Goal: Task Accomplishment & Management: Manage account settings

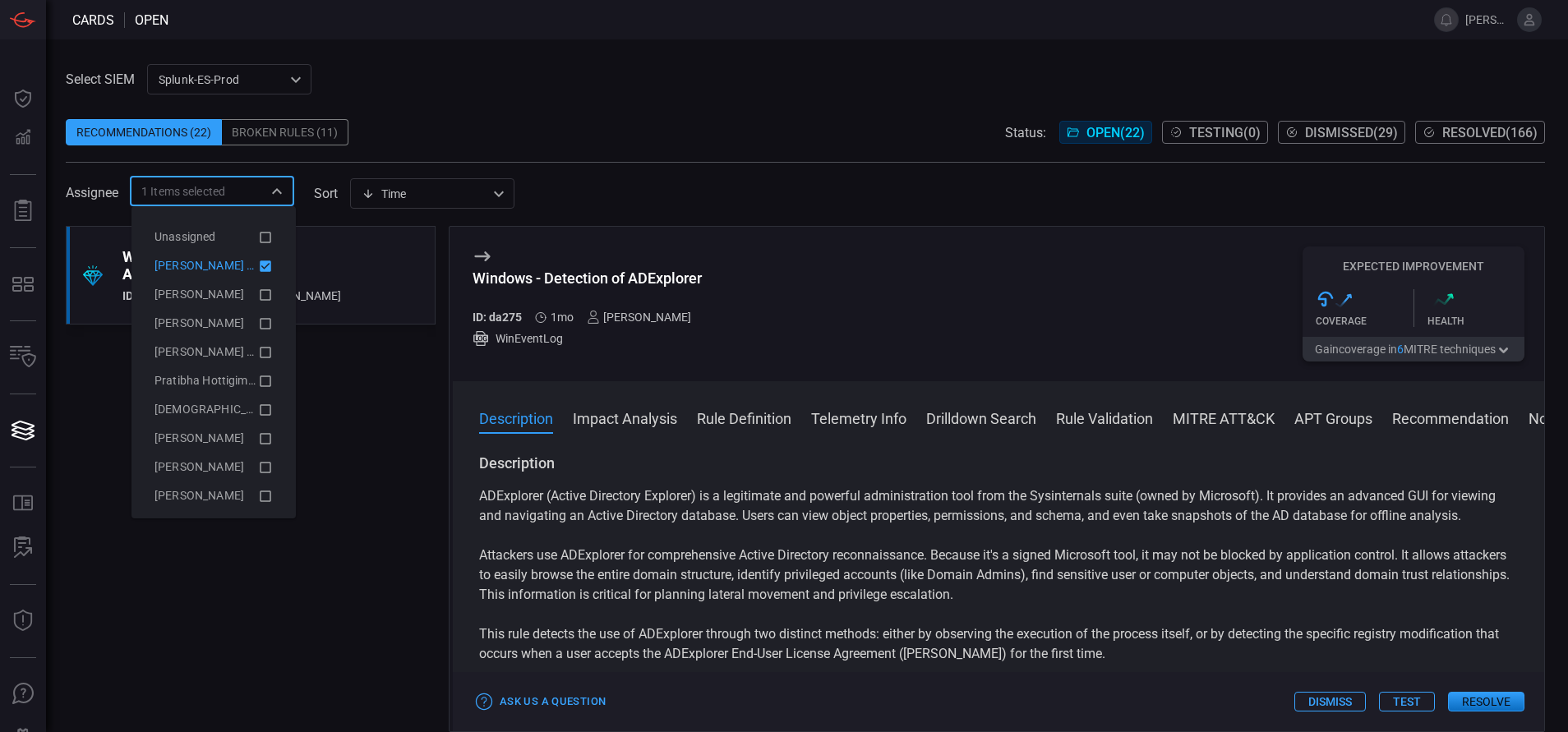
click at [387, 476] on div ".suggested_cards_icon{fill:url(#suggested_cards_icon);} Windows - Detection of …" at bounding box center [250, 479] width 370 height 507
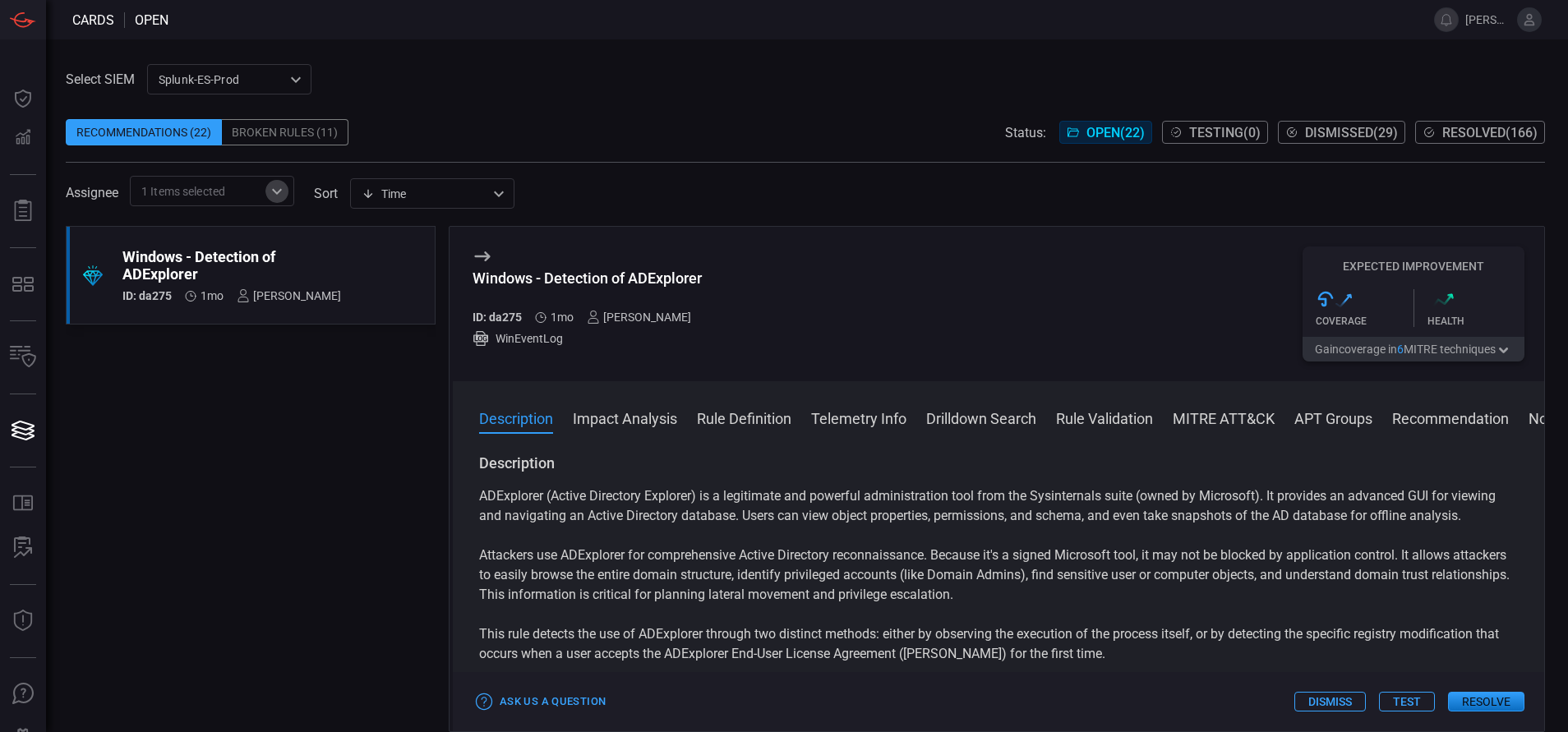
click at [273, 187] on icon "Open" at bounding box center [277, 191] width 20 height 20
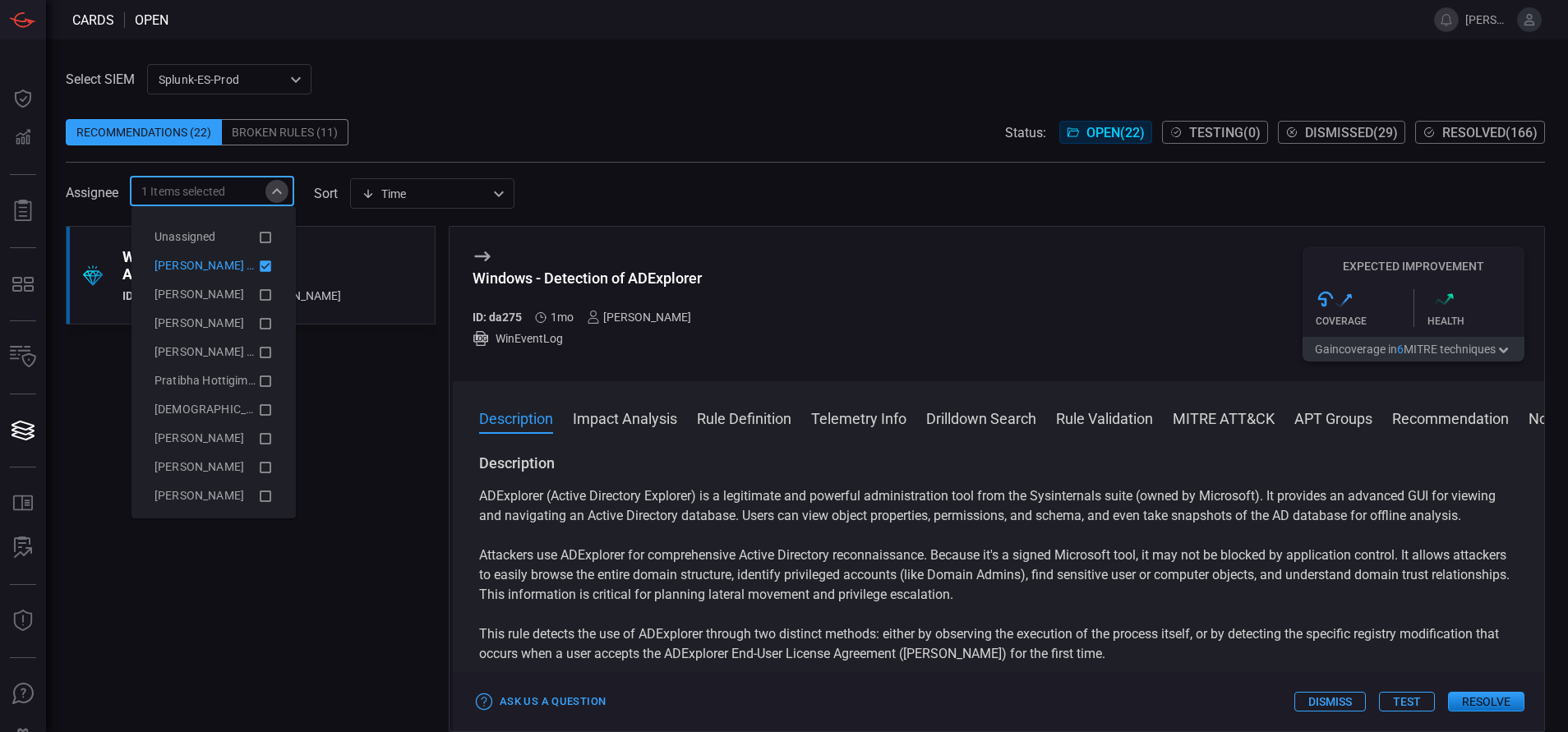
click at [273, 187] on icon "Close" at bounding box center [277, 191] width 20 height 20
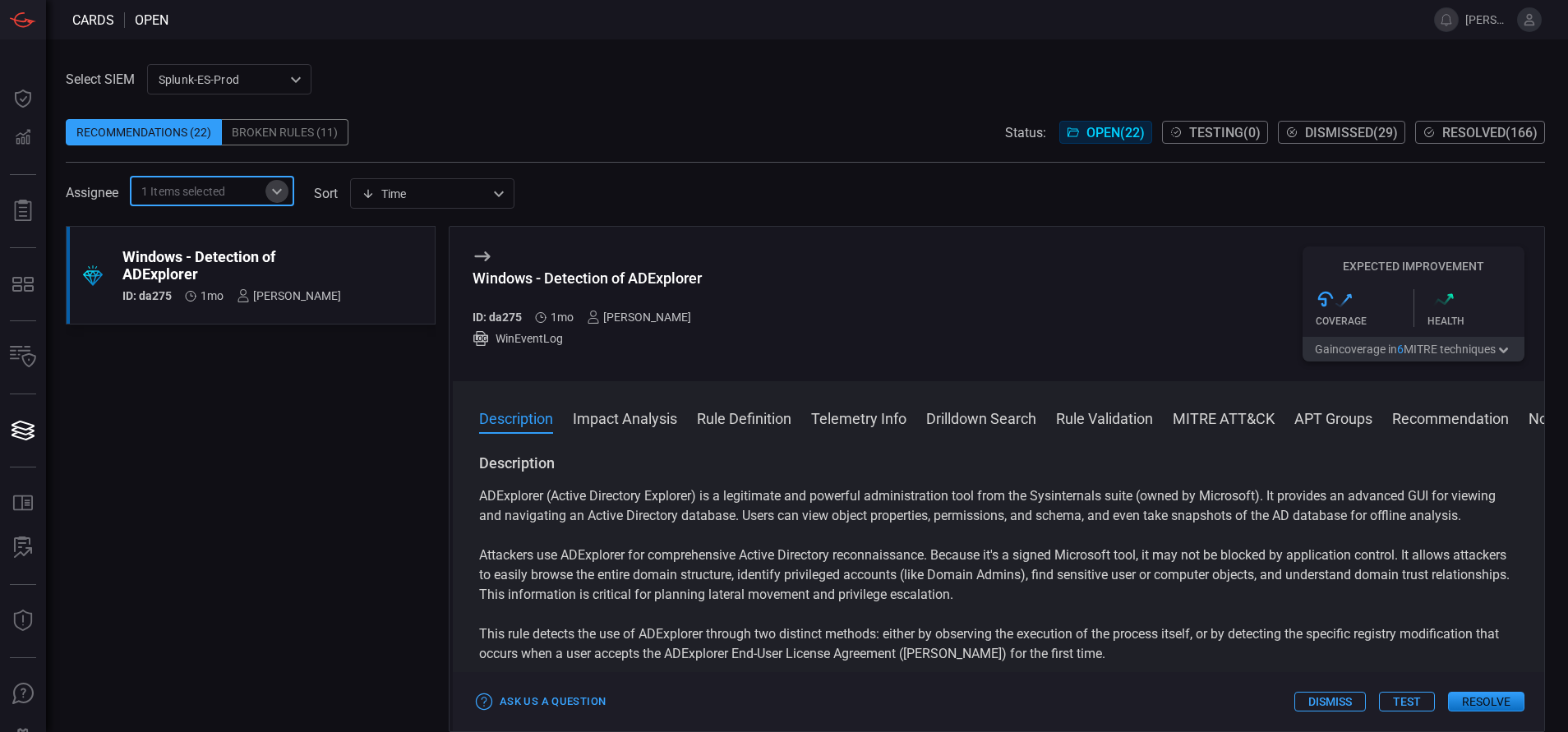
click at [273, 187] on icon "Open" at bounding box center [277, 191] width 20 height 20
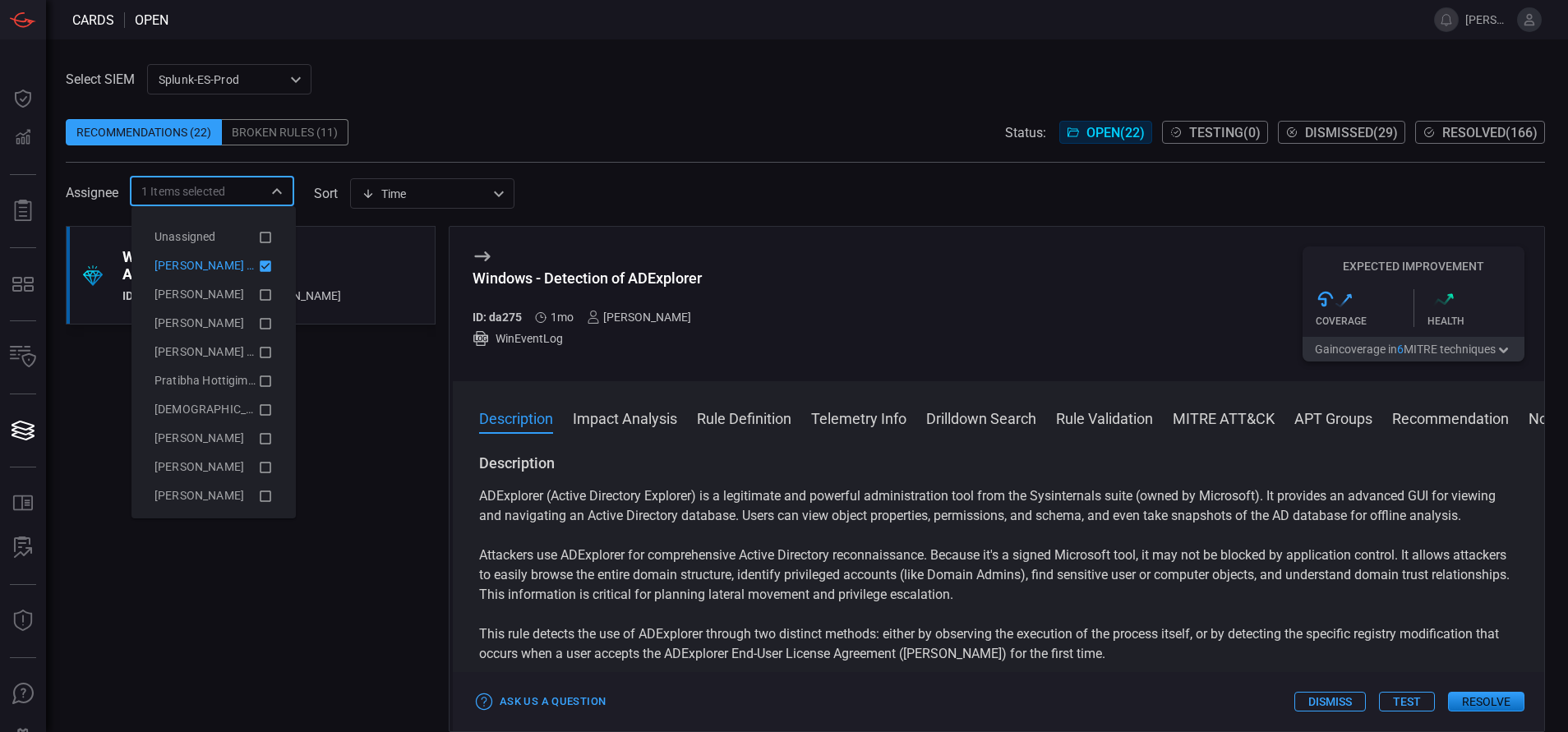
click at [258, 260] on icon at bounding box center [264, 266] width 15 height 20
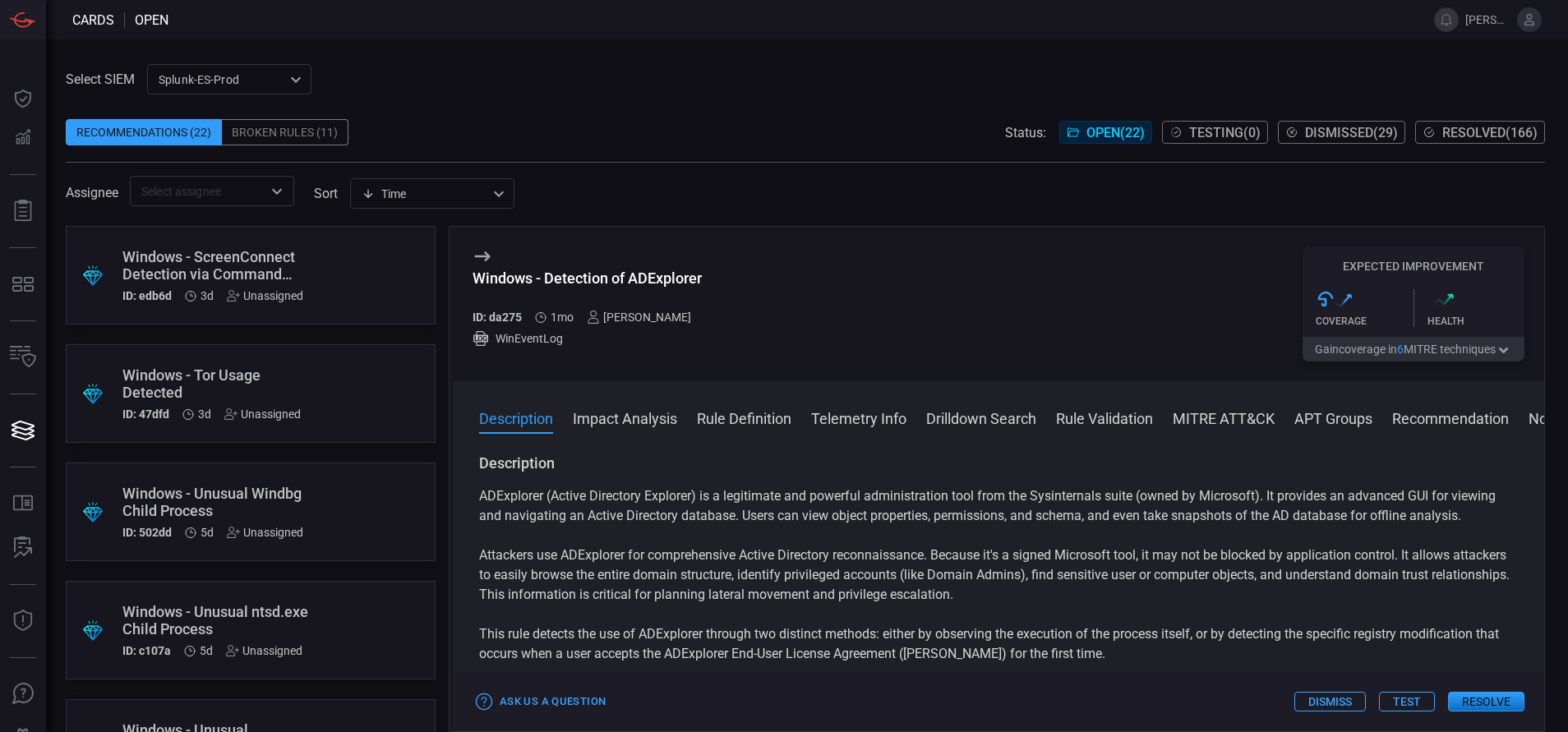
click at [565, 118] on span at bounding box center [805, 106] width 1479 height 24
click at [273, 369] on div "Windows - Tor Usage Detected" at bounding box center [219, 384] width 194 height 34
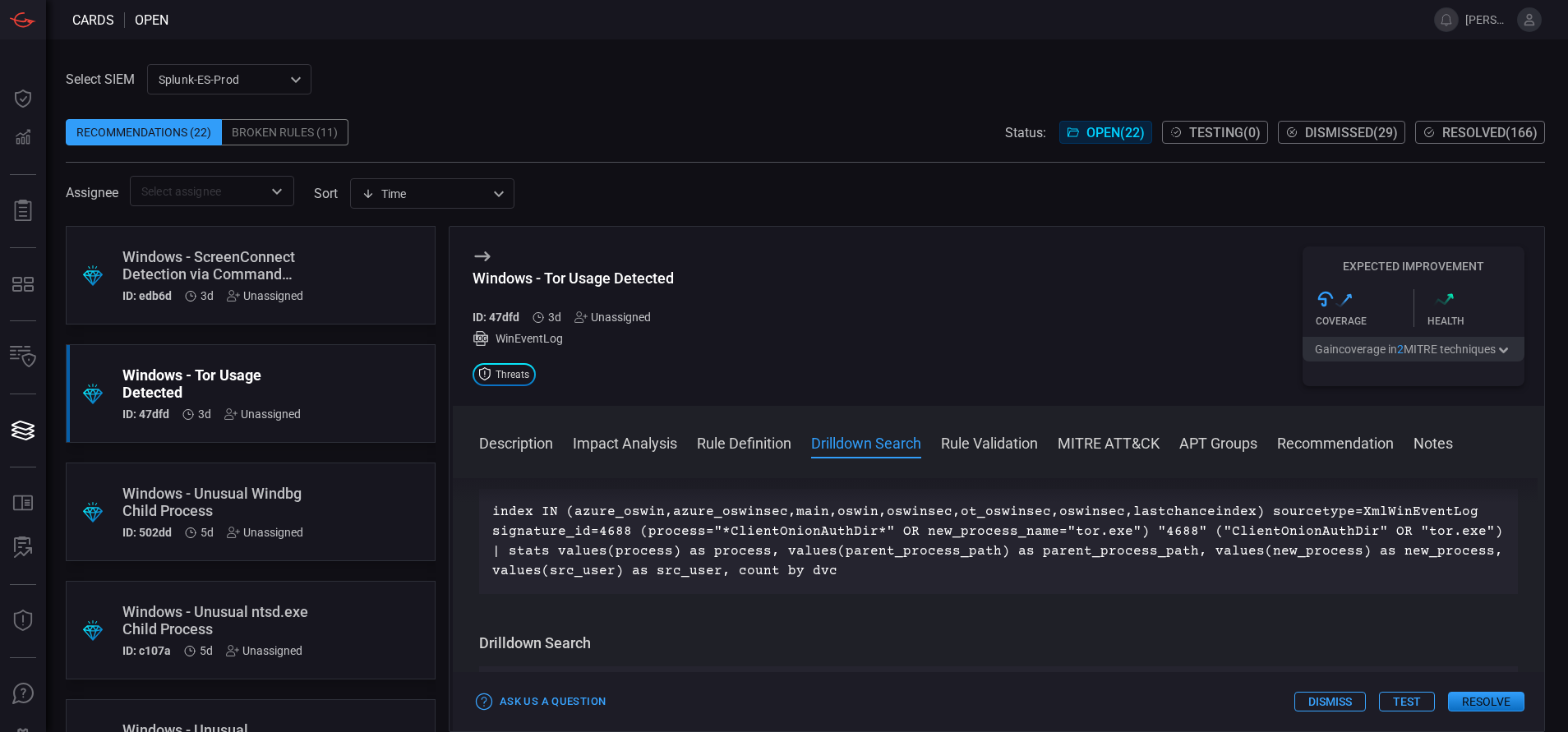
scroll to position [591, 0]
click at [317, 299] on div ".suggested_cards_icon{fill:url(#suggested_cards_icon);} Windows - ScreenConnect…" at bounding box center [250, 275] width 370 height 99
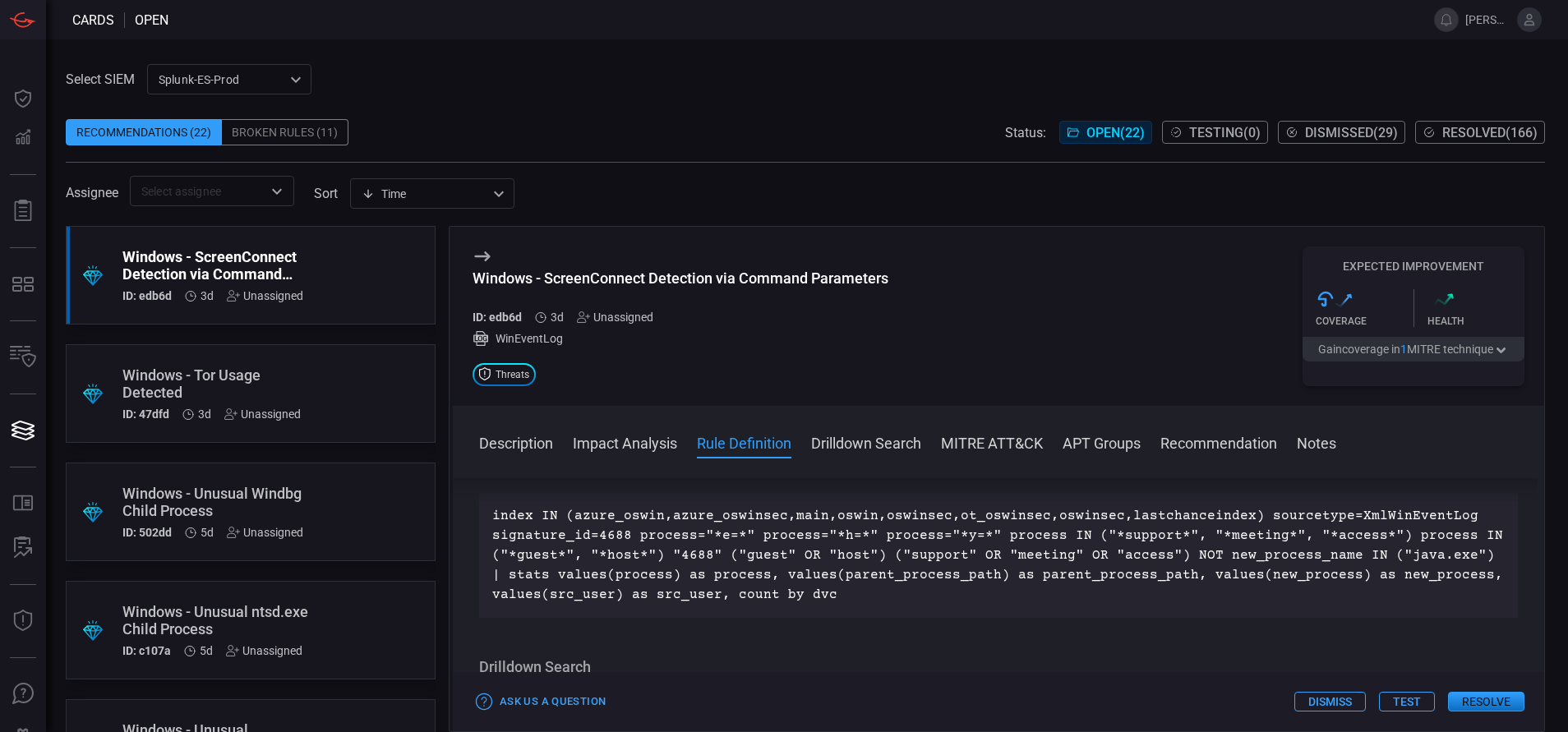
scroll to position [628, 0]
click at [284, 295] on div "Unassigned" at bounding box center [264, 295] width 76 height 13
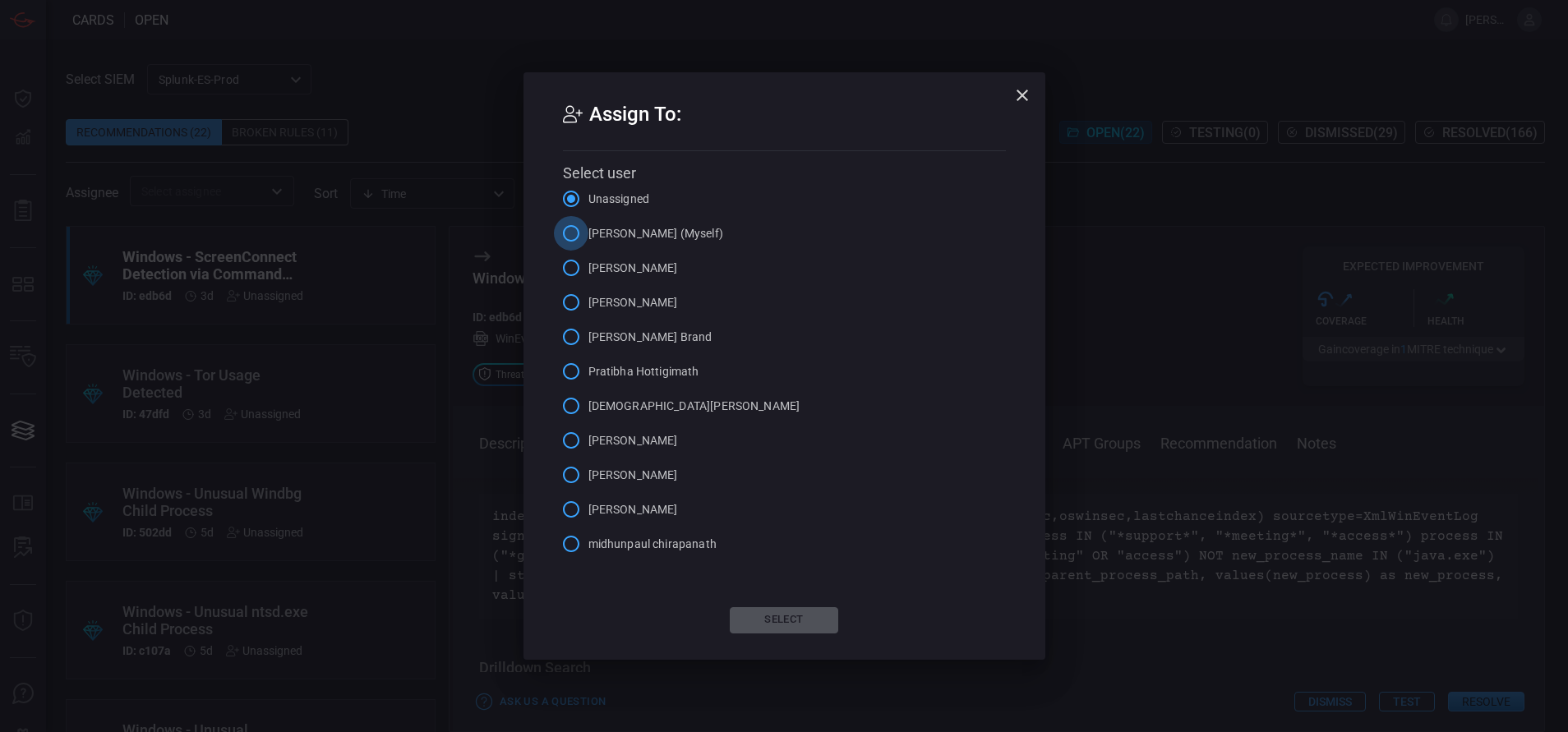
click at [570, 233] on input "[PERSON_NAME] (Myself)" at bounding box center [571, 232] width 34 height 34
click at [763, 621] on button "Select" at bounding box center [784, 620] width 108 height 26
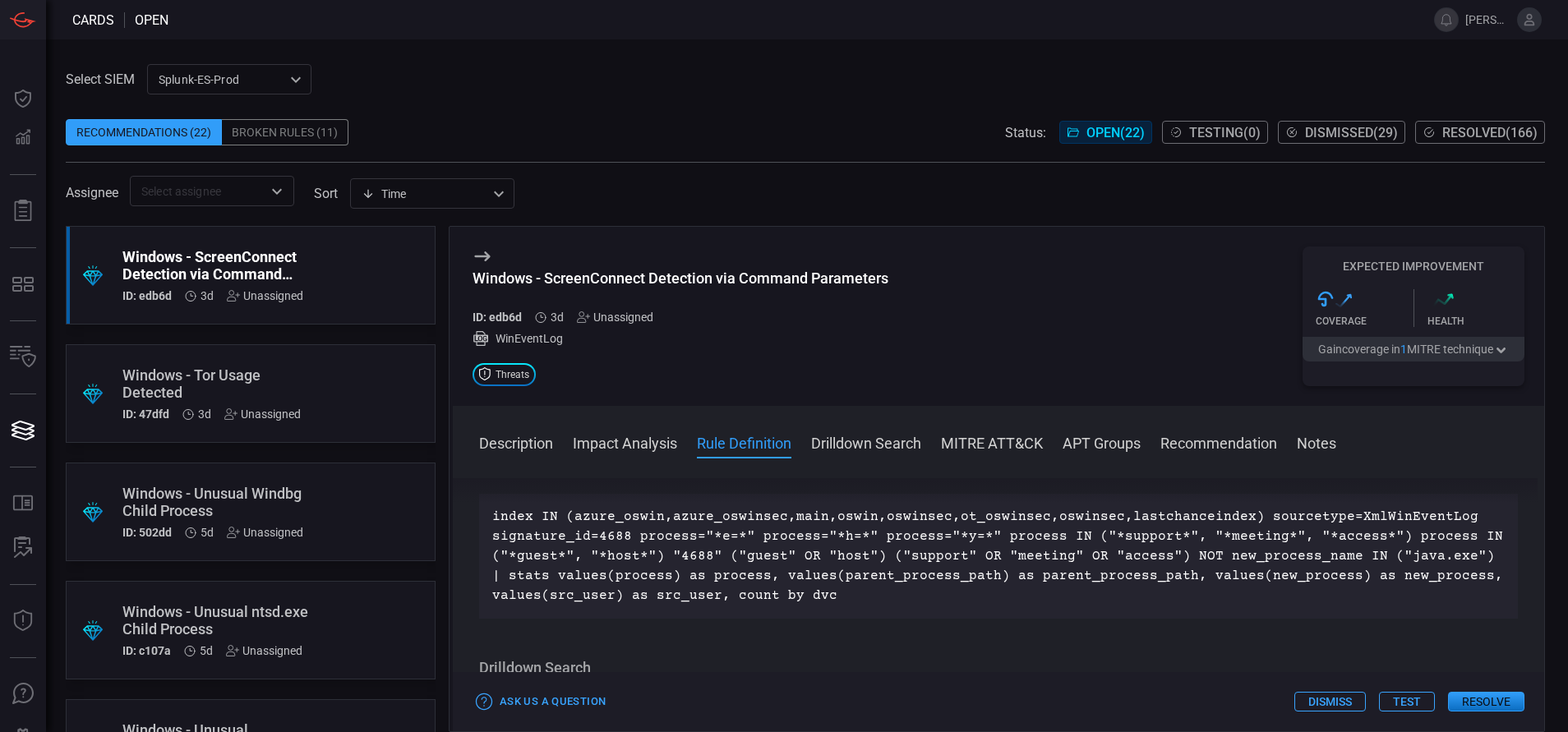
scroll to position [1, 0]
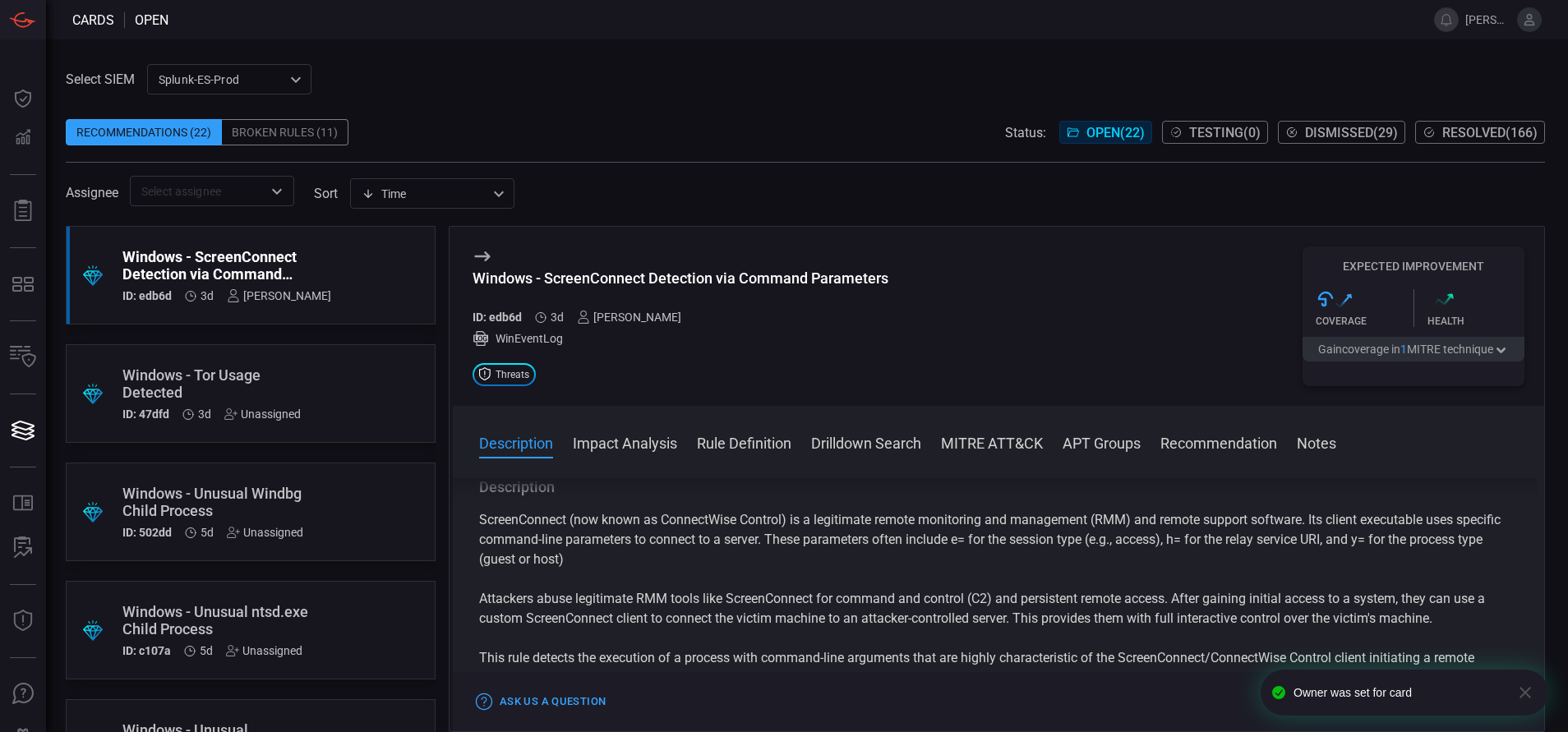
click at [282, 367] on div "Windows - Tor Usage Detected" at bounding box center [219, 384] width 194 height 34
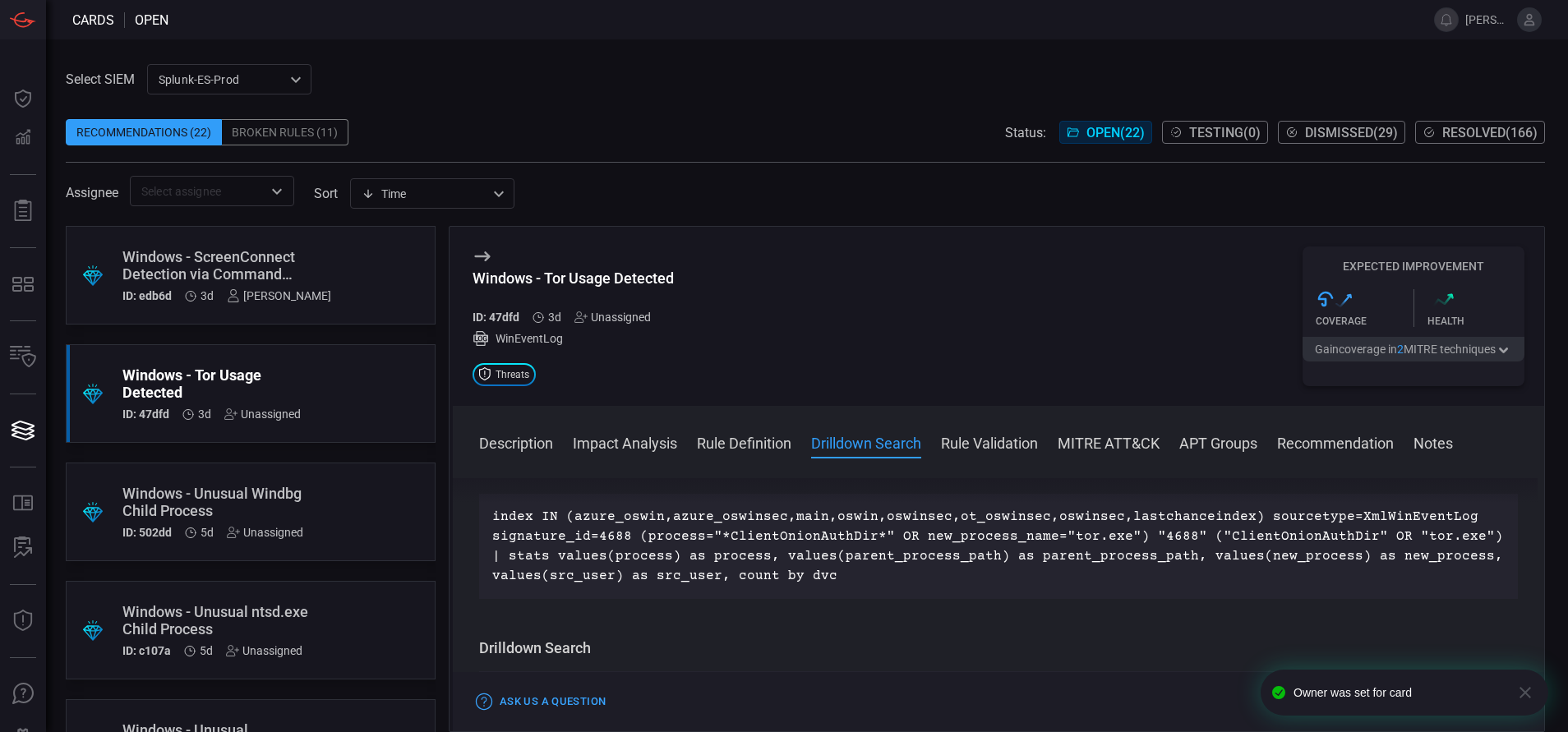
scroll to position [590, 0]
click at [274, 410] on div "Unassigned" at bounding box center [262, 414] width 76 height 13
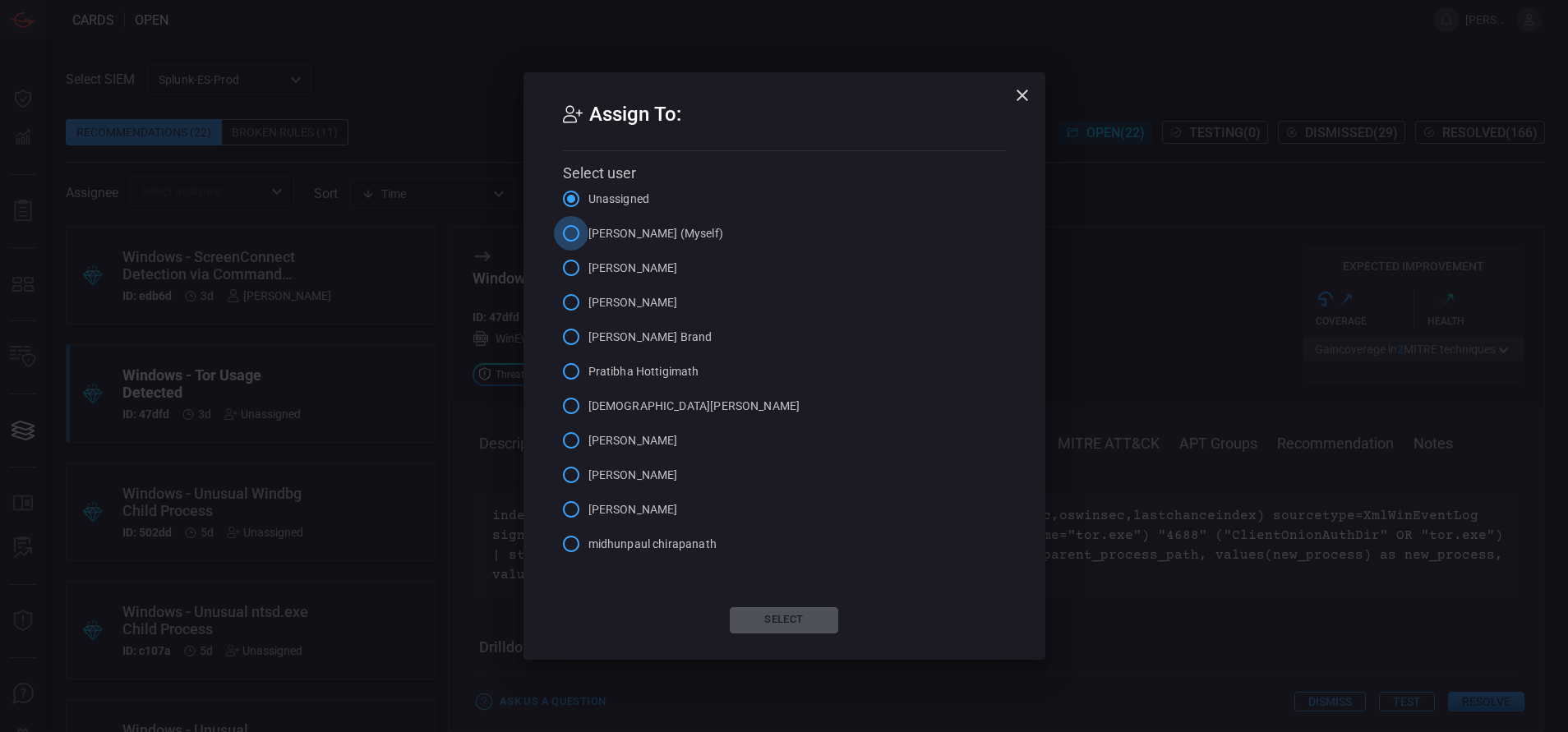
click at [573, 239] on input "[PERSON_NAME] (Myself)" at bounding box center [571, 232] width 34 height 34
click at [767, 619] on button "Select" at bounding box center [784, 620] width 108 height 26
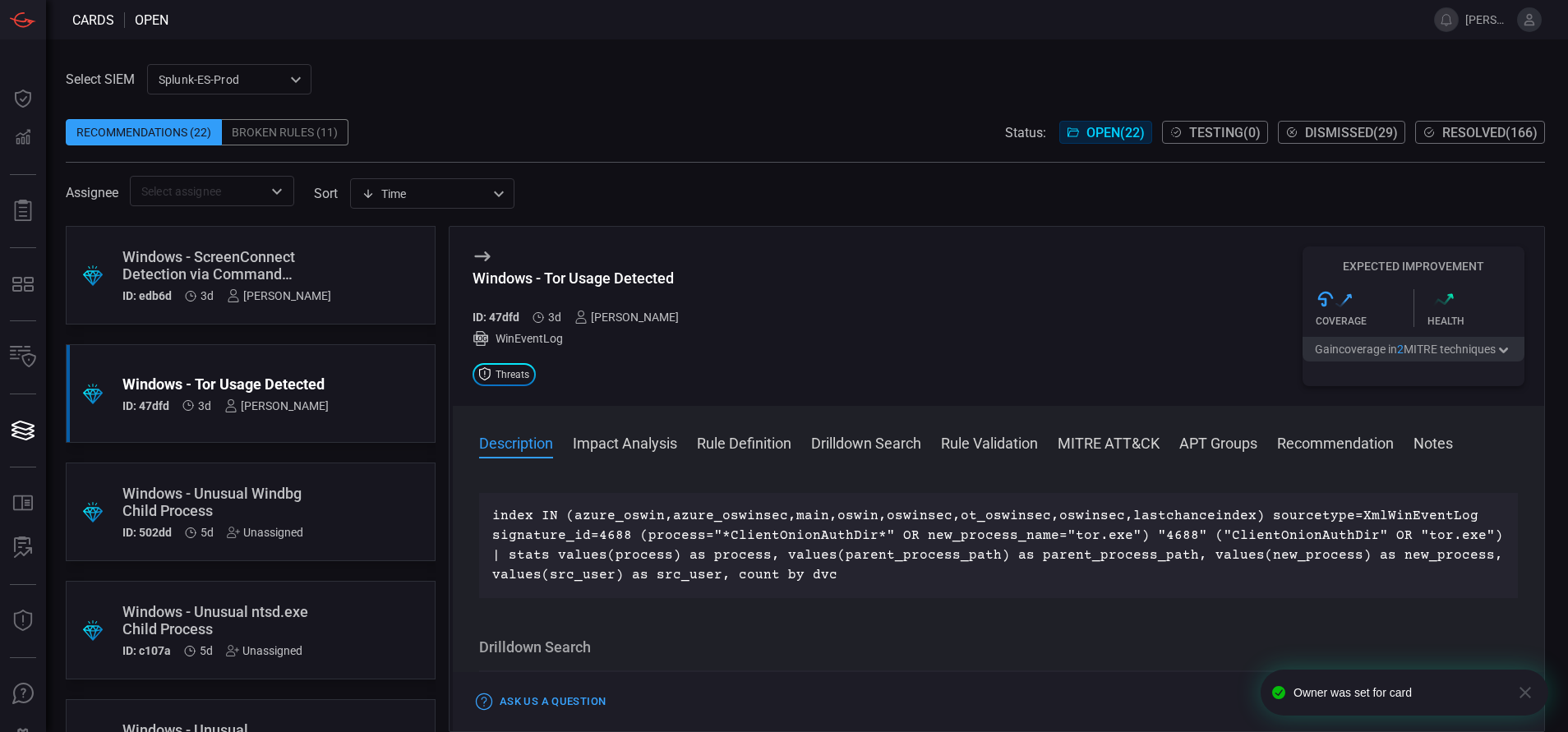
scroll to position [0, 0]
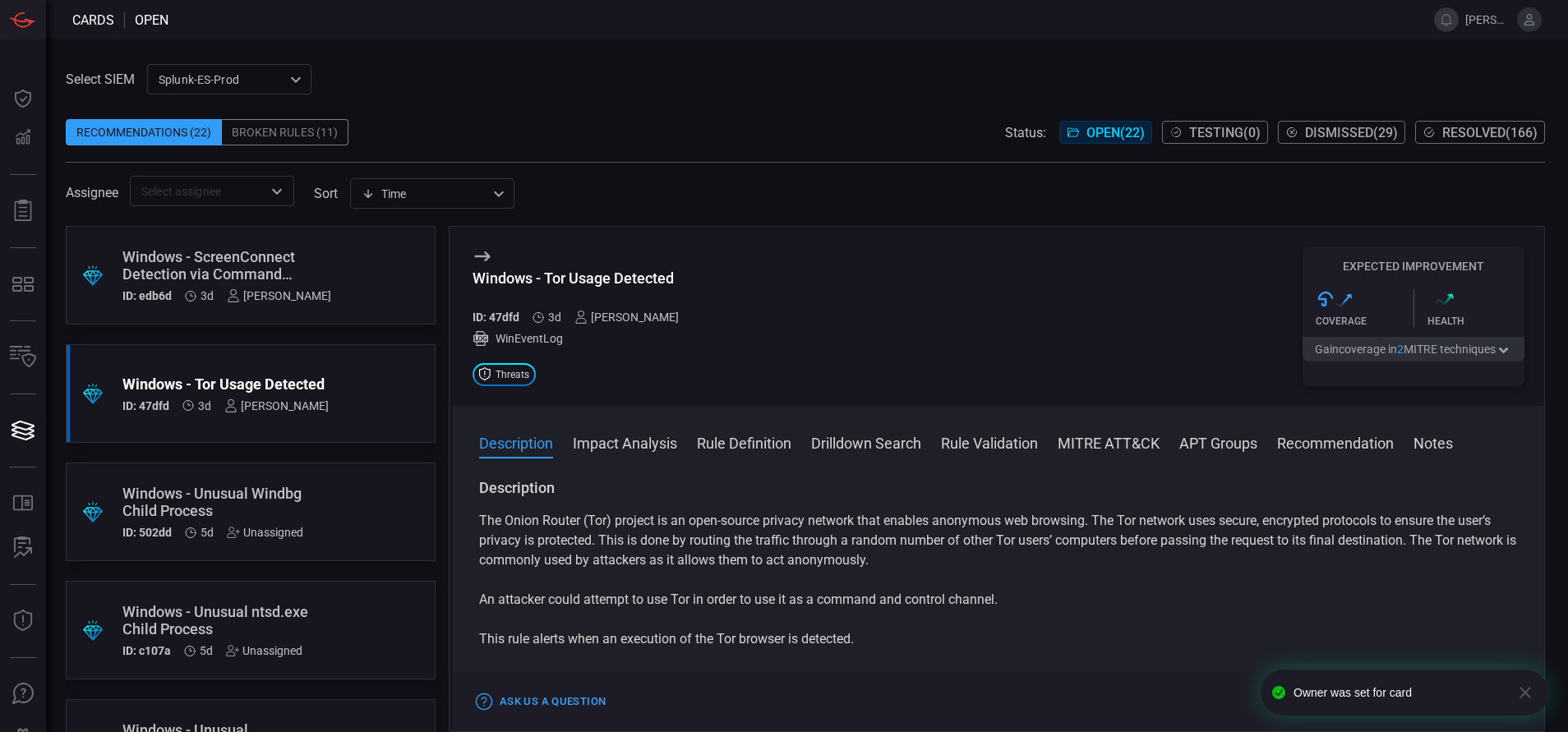
click at [340, 502] on div ".suggested_cards_icon{fill:url(#suggested_cards_icon);} Windows - Unusual Windb…" at bounding box center [250, 511] width 370 height 99
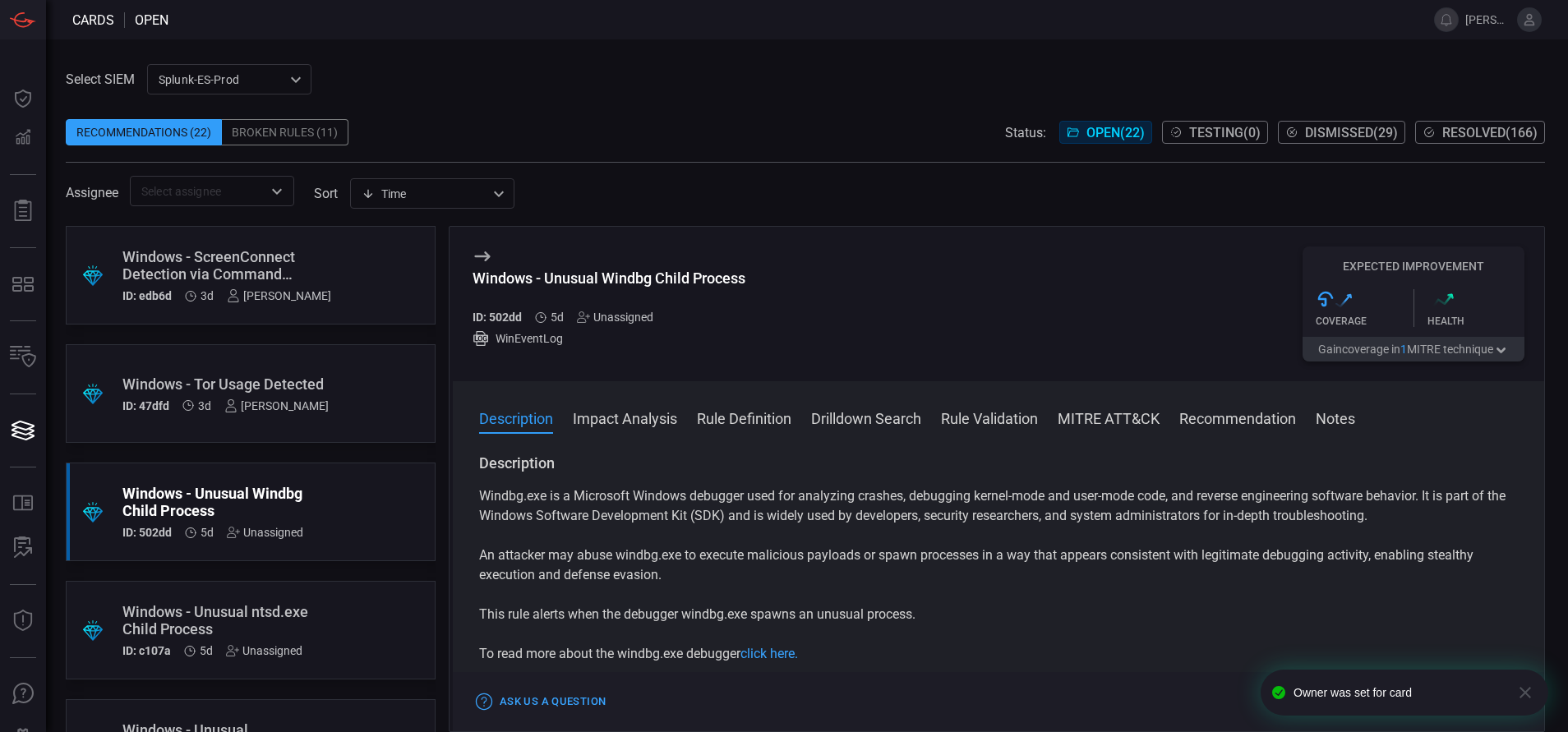
click at [260, 531] on div "Unassigned" at bounding box center [264, 532] width 76 height 13
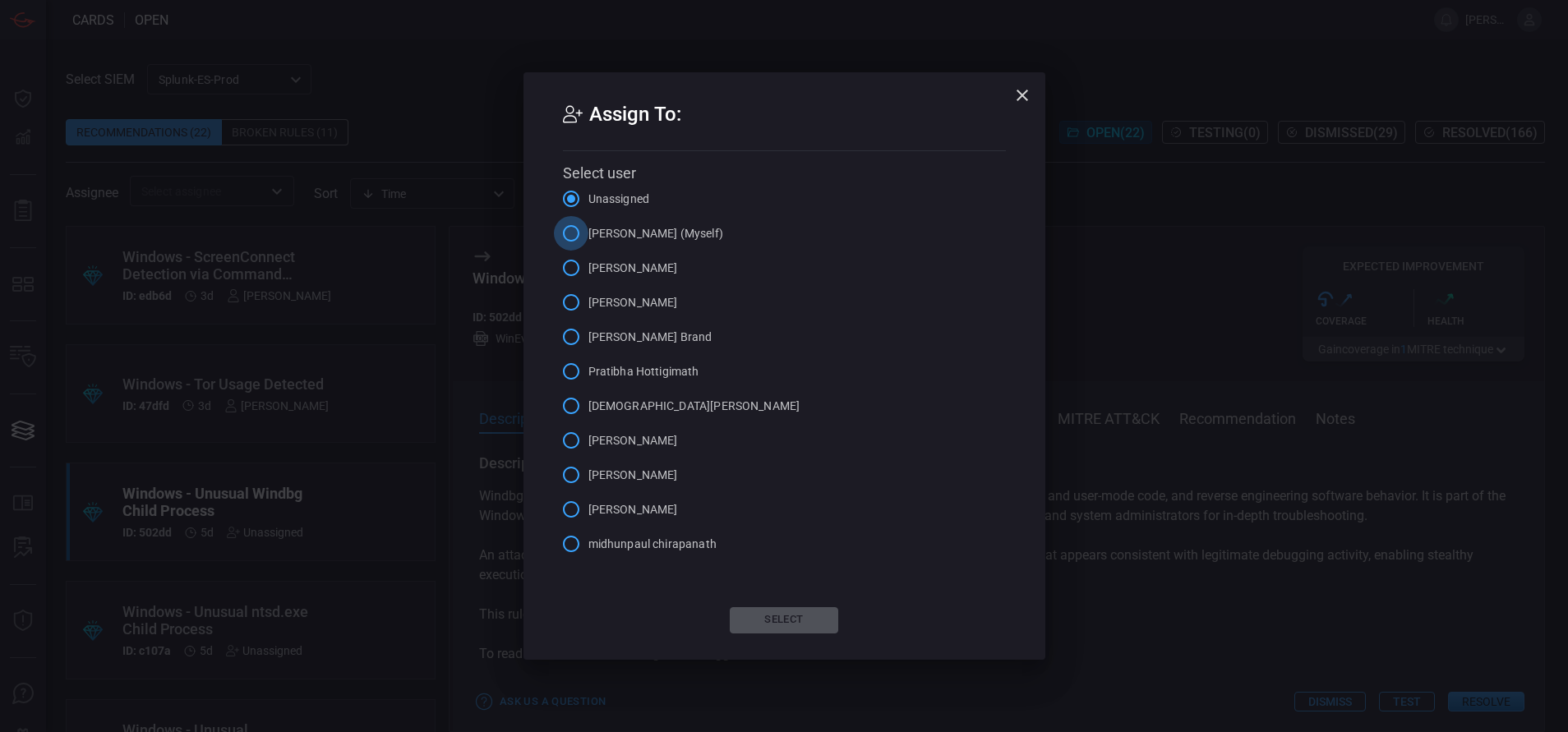
click at [564, 228] on input "[PERSON_NAME] (Myself)" at bounding box center [571, 232] width 34 height 34
click at [753, 614] on button "Select" at bounding box center [784, 620] width 108 height 26
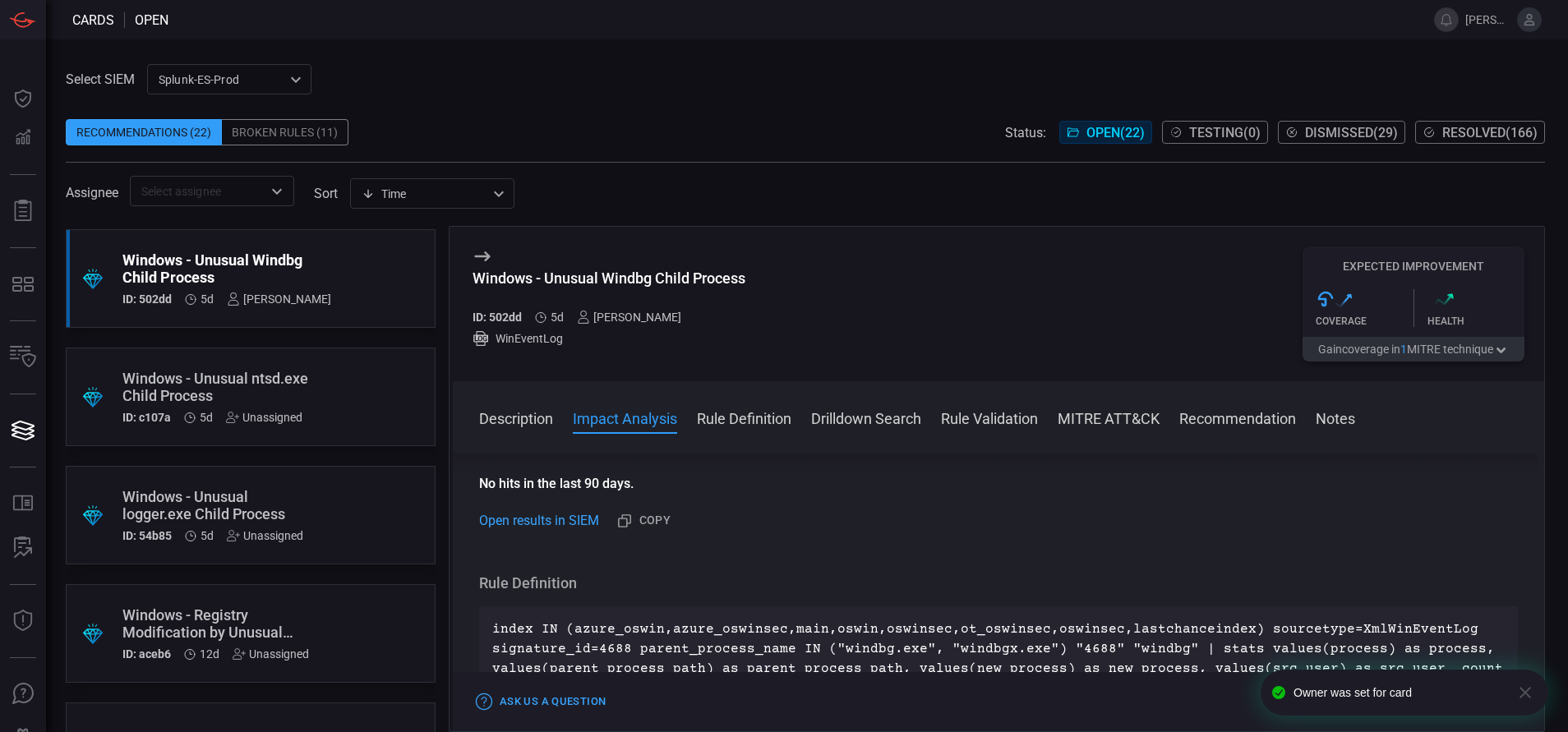
scroll to position [537, 0]
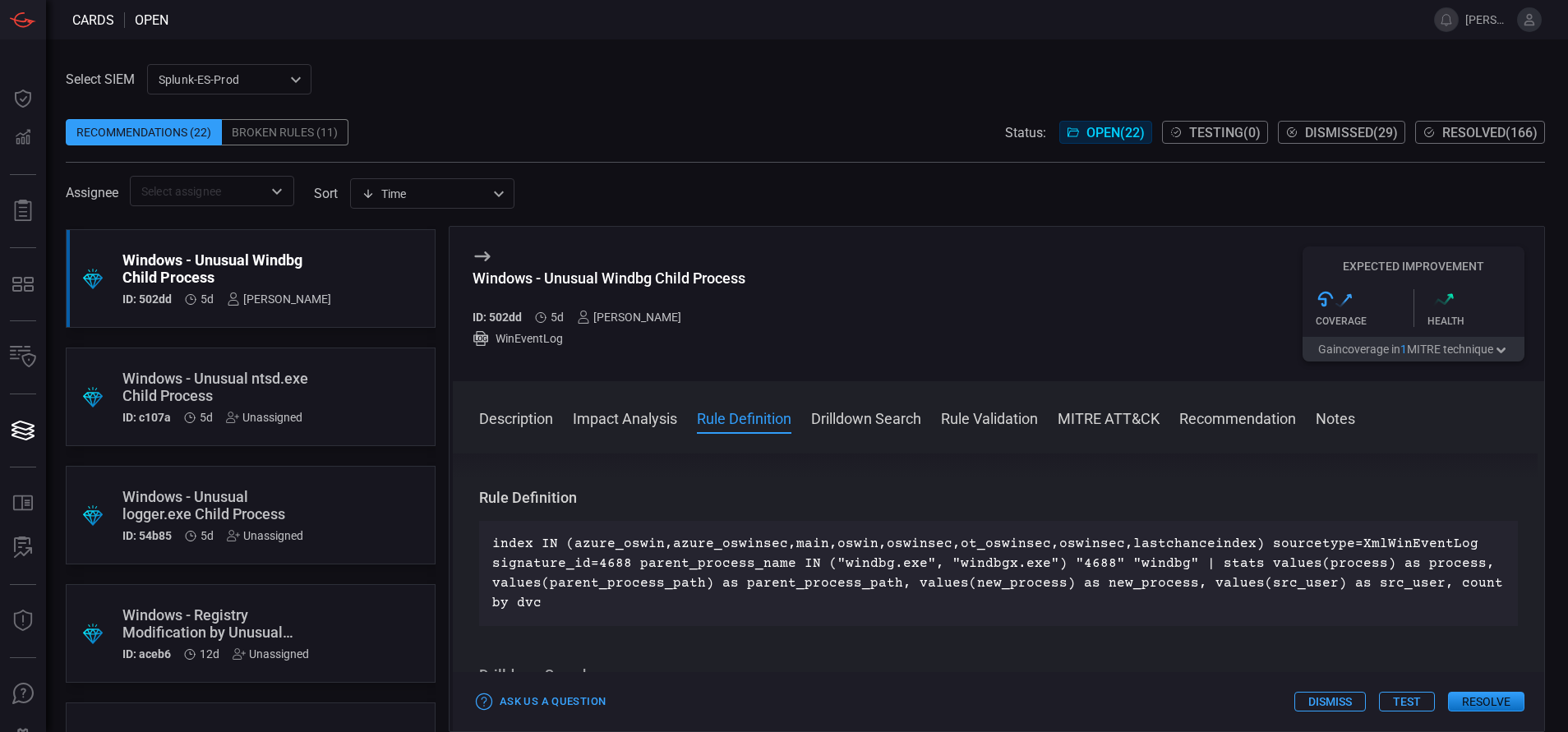
click at [295, 497] on div "Windows - Unusual logger.exe Child Process" at bounding box center [219, 505] width 194 height 34
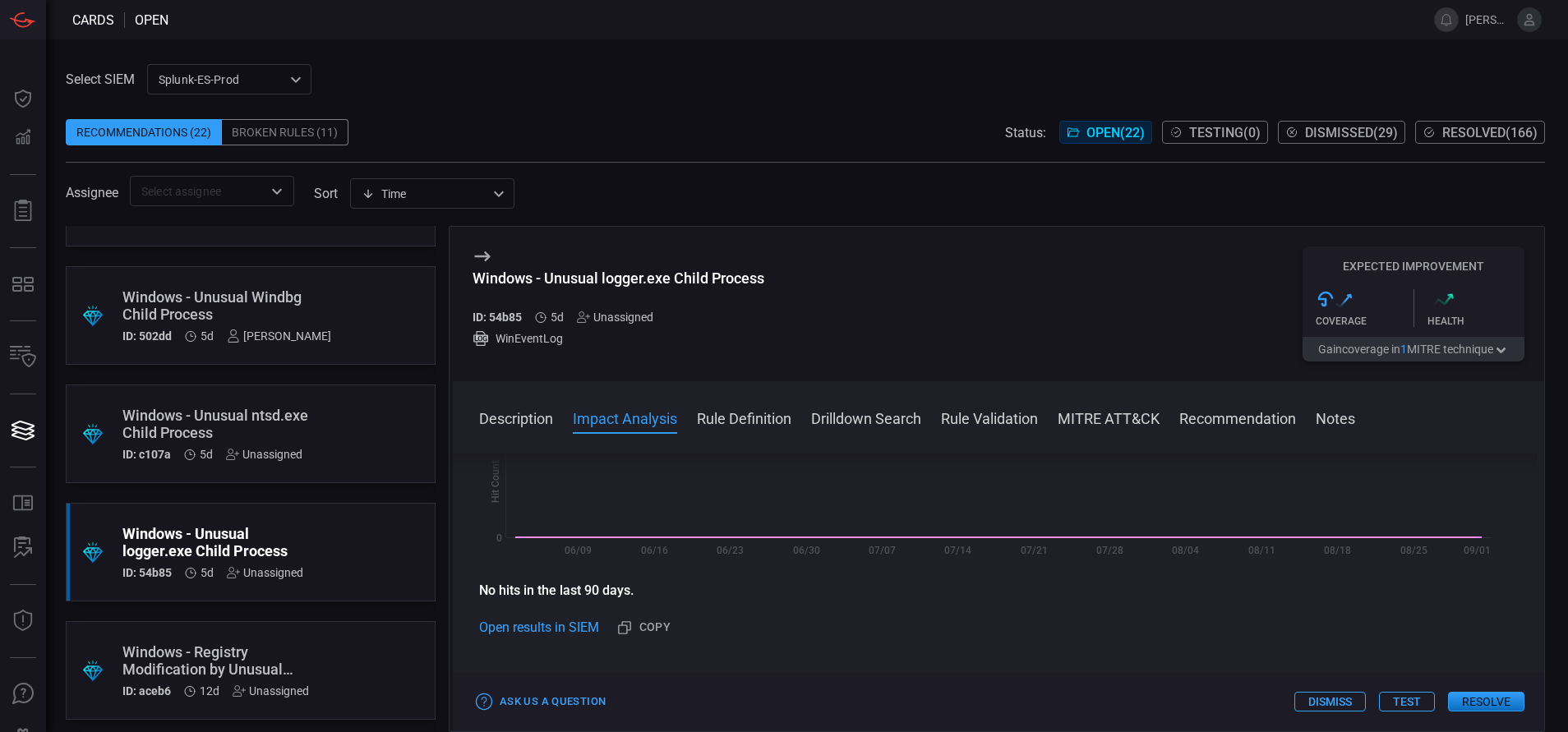
scroll to position [325, 0]
click at [742, 419] on button "Rule Definition" at bounding box center [744, 418] width 95 height 20
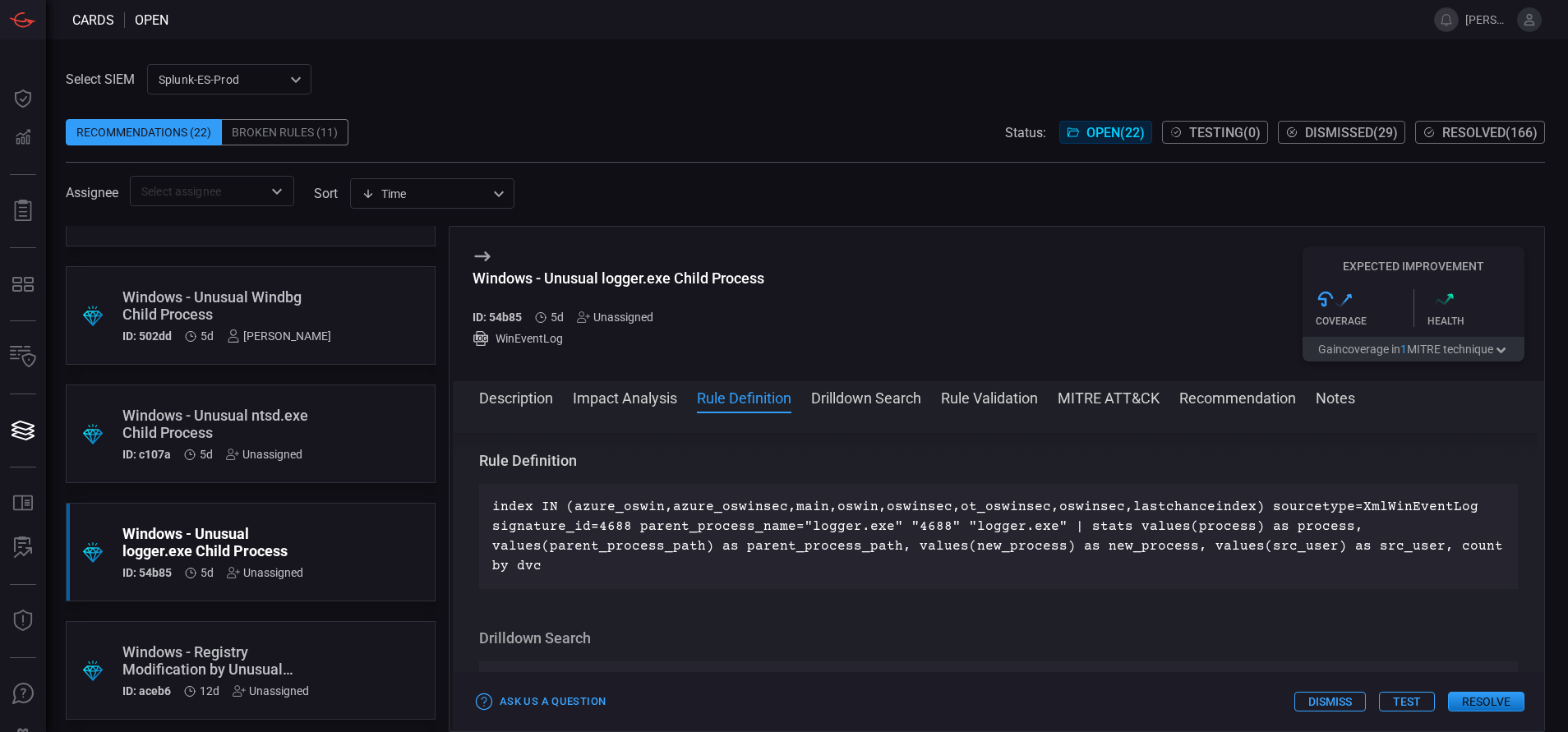
scroll to position [554, 0]
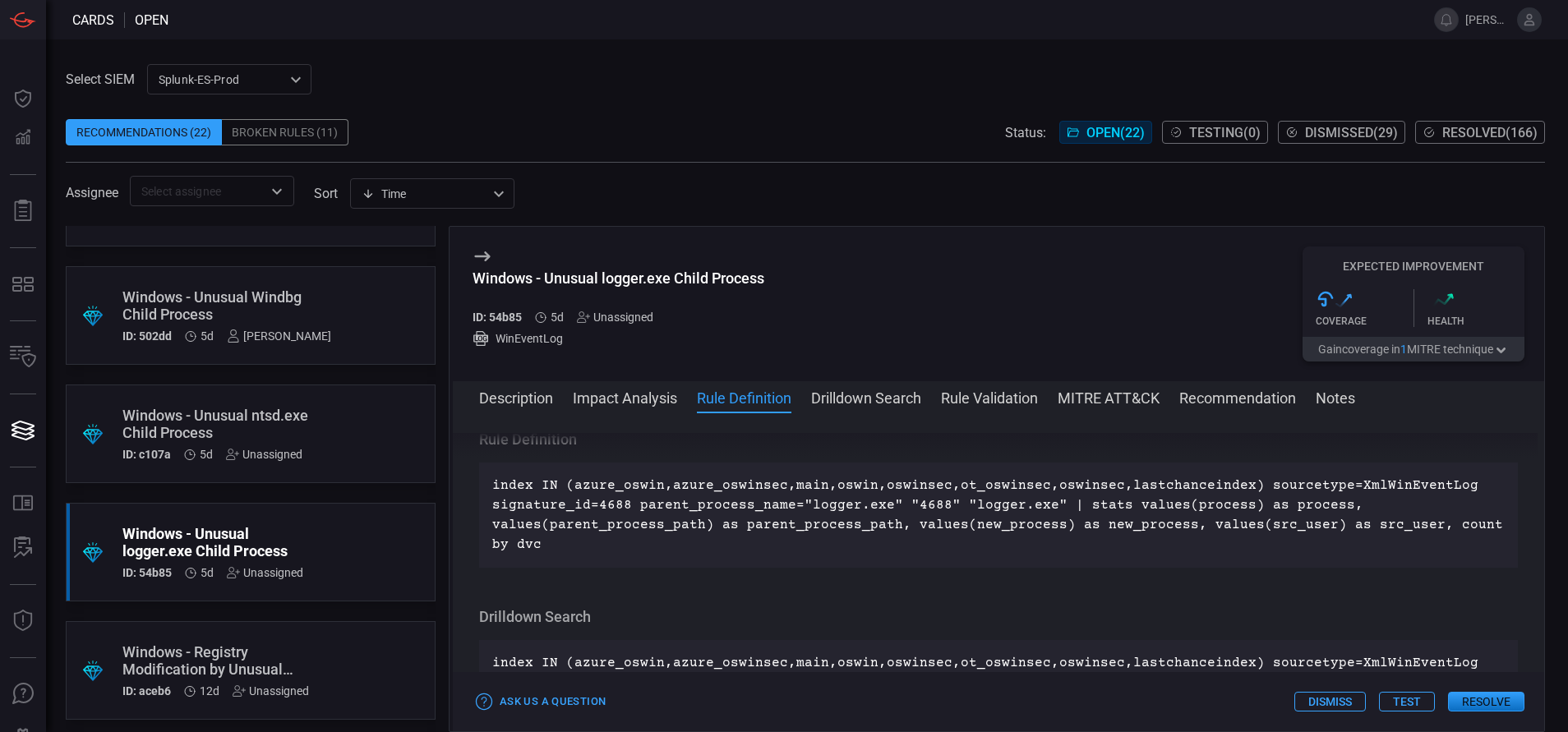
click at [269, 456] on div "Unassigned" at bounding box center [264, 454] width 76 height 13
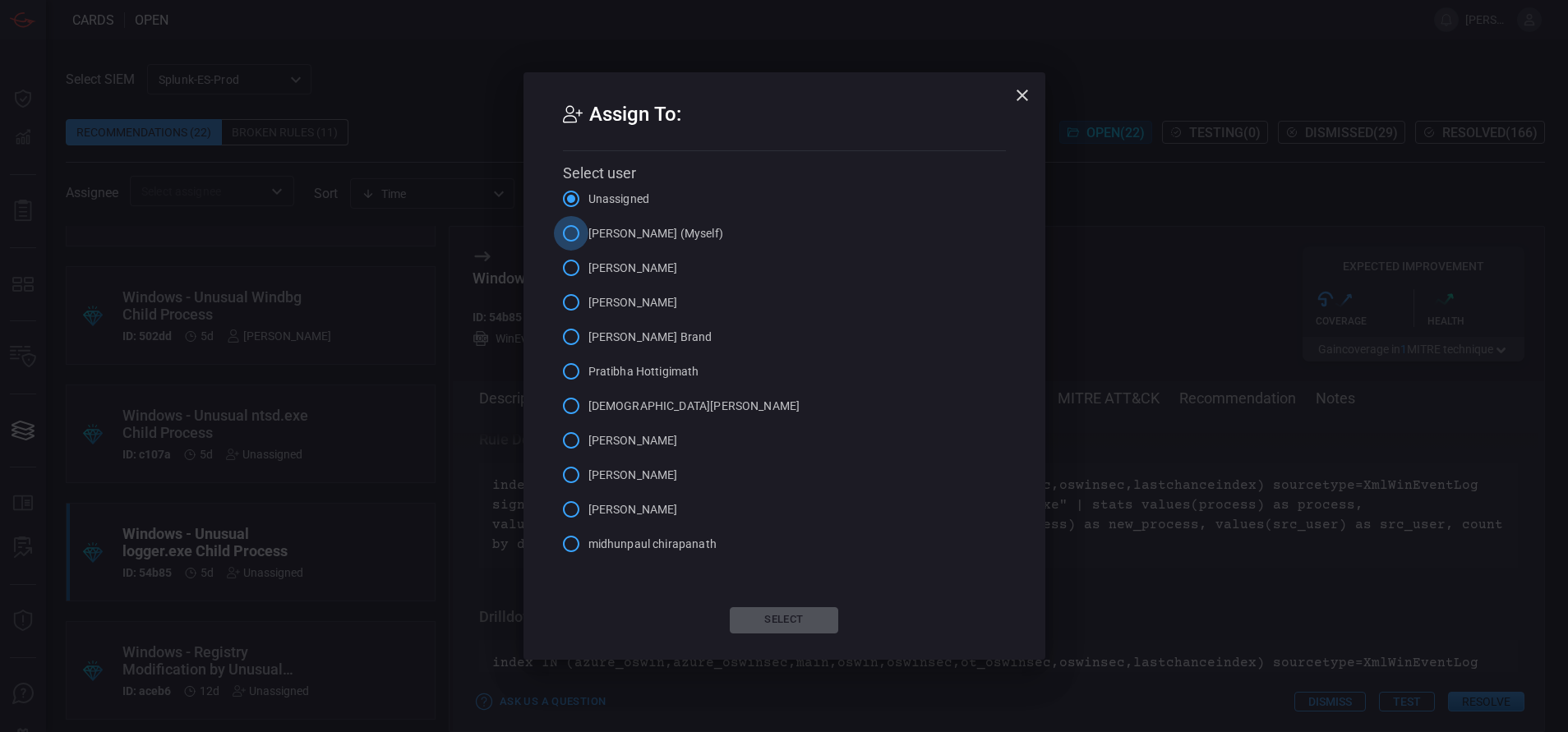
click at [575, 231] on input "[PERSON_NAME] (Myself)" at bounding box center [571, 232] width 34 height 34
click at [773, 617] on button "Select" at bounding box center [784, 620] width 108 height 26
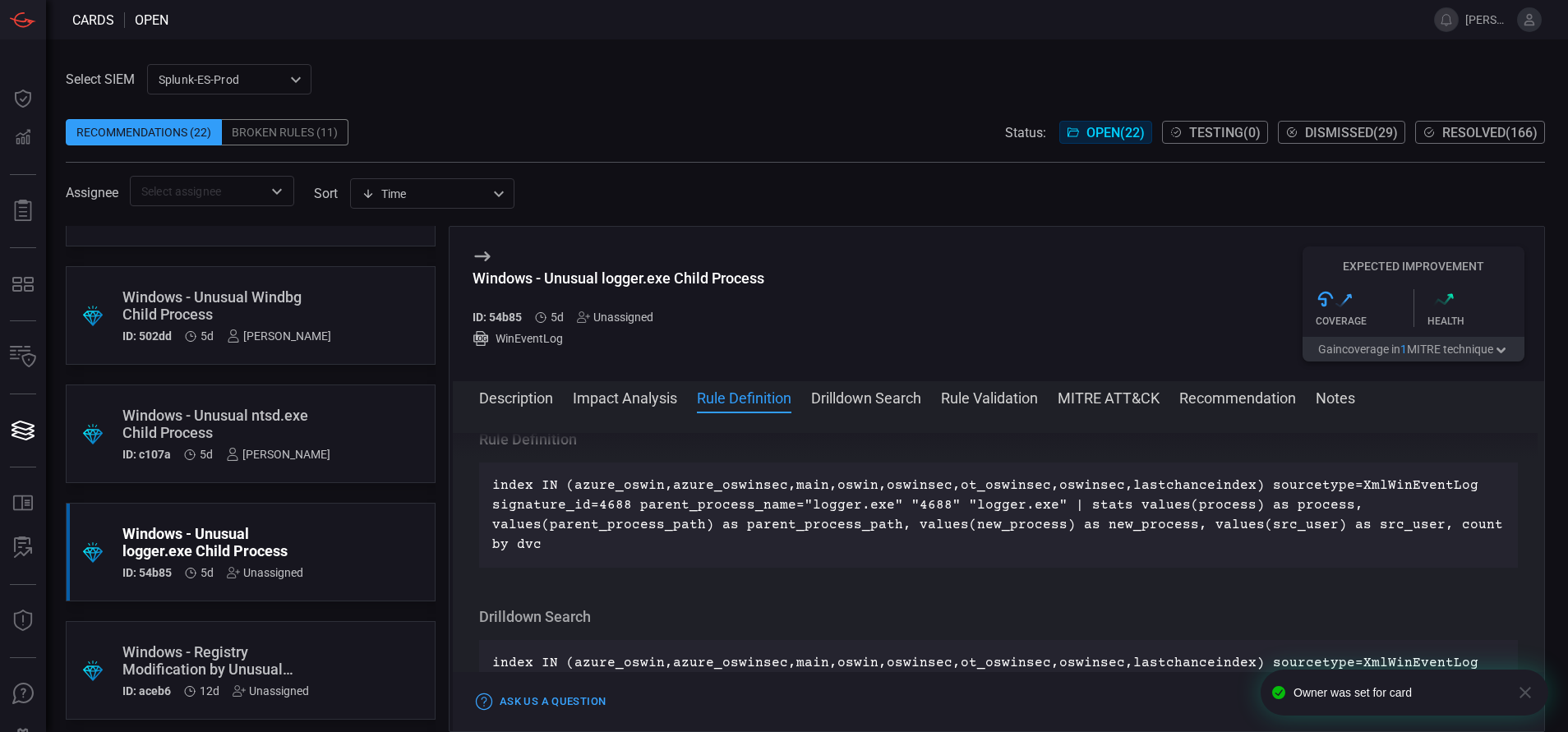
click at [334, 546] on div ".suggested_cards_icon{fill:url(#suggested_cards_icon);} Windows - Unusual logge…" at bounding box center [250, 551] width 370 height 99
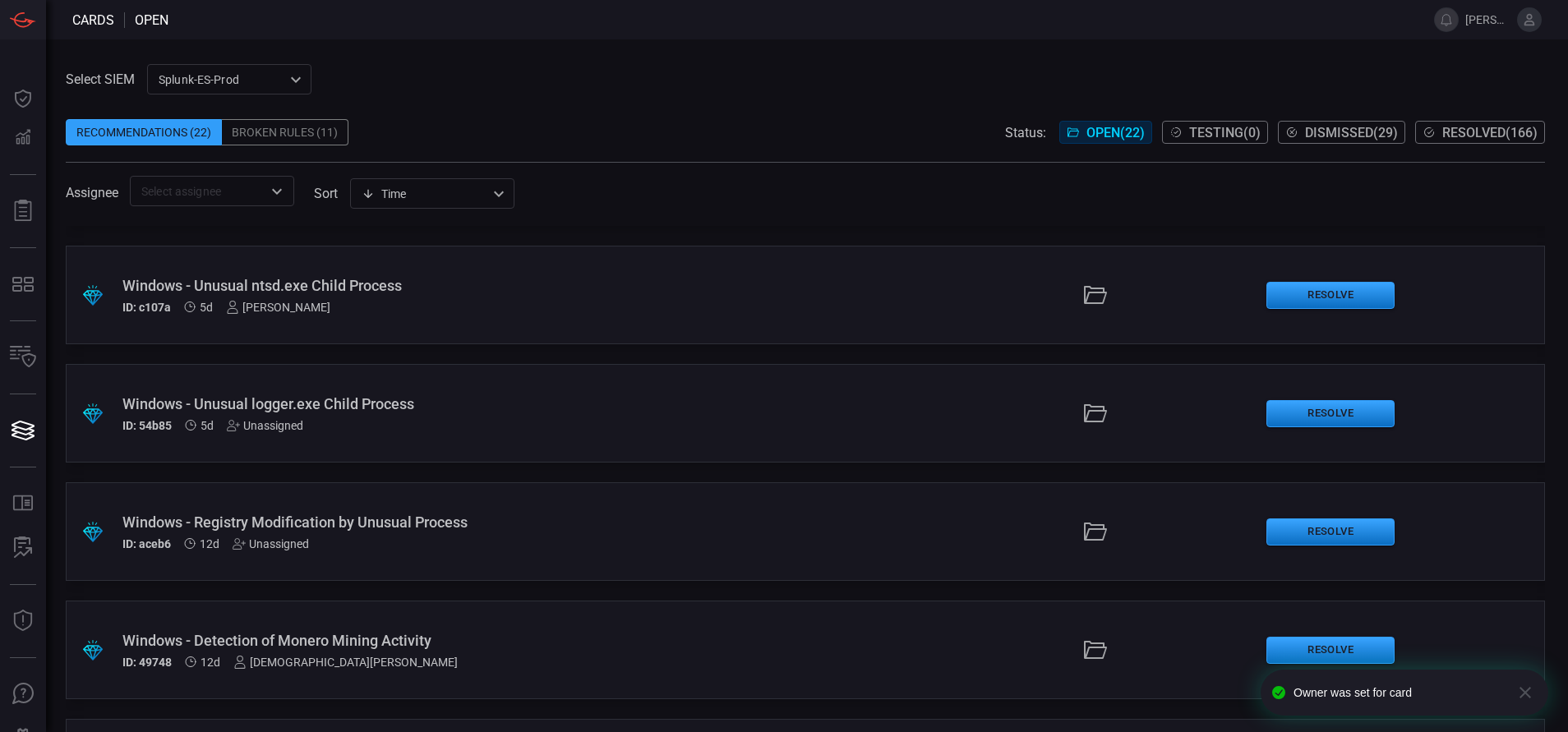
scroll to position [337, 0]
click at [544, 513] on div "Windows - Registry Modification by Unusual Process" at bounding box center [381, 521] width 517 height 18
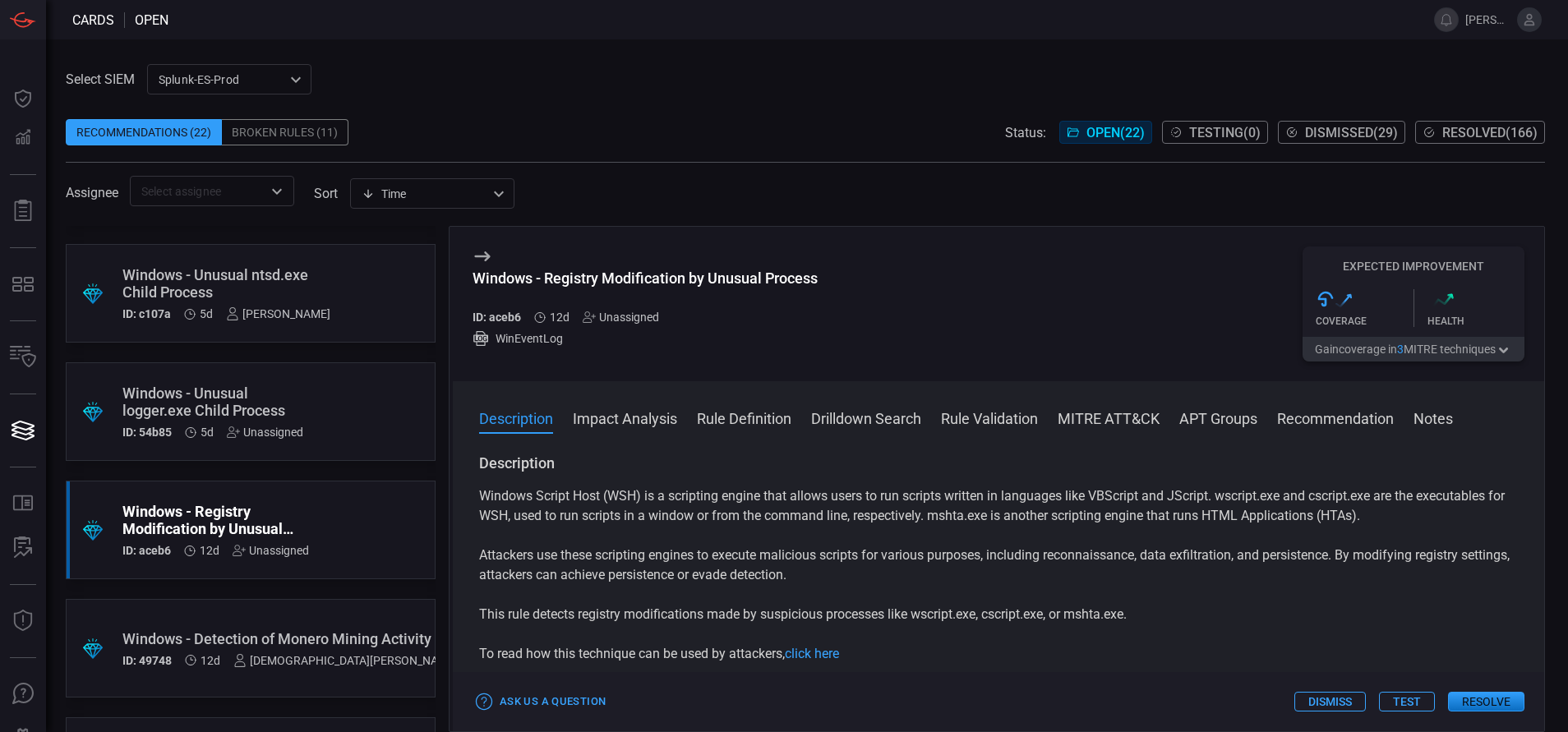
click at [767, 417] on button "Rule Definition" at bounding box center [744, 418] width 95 height 20
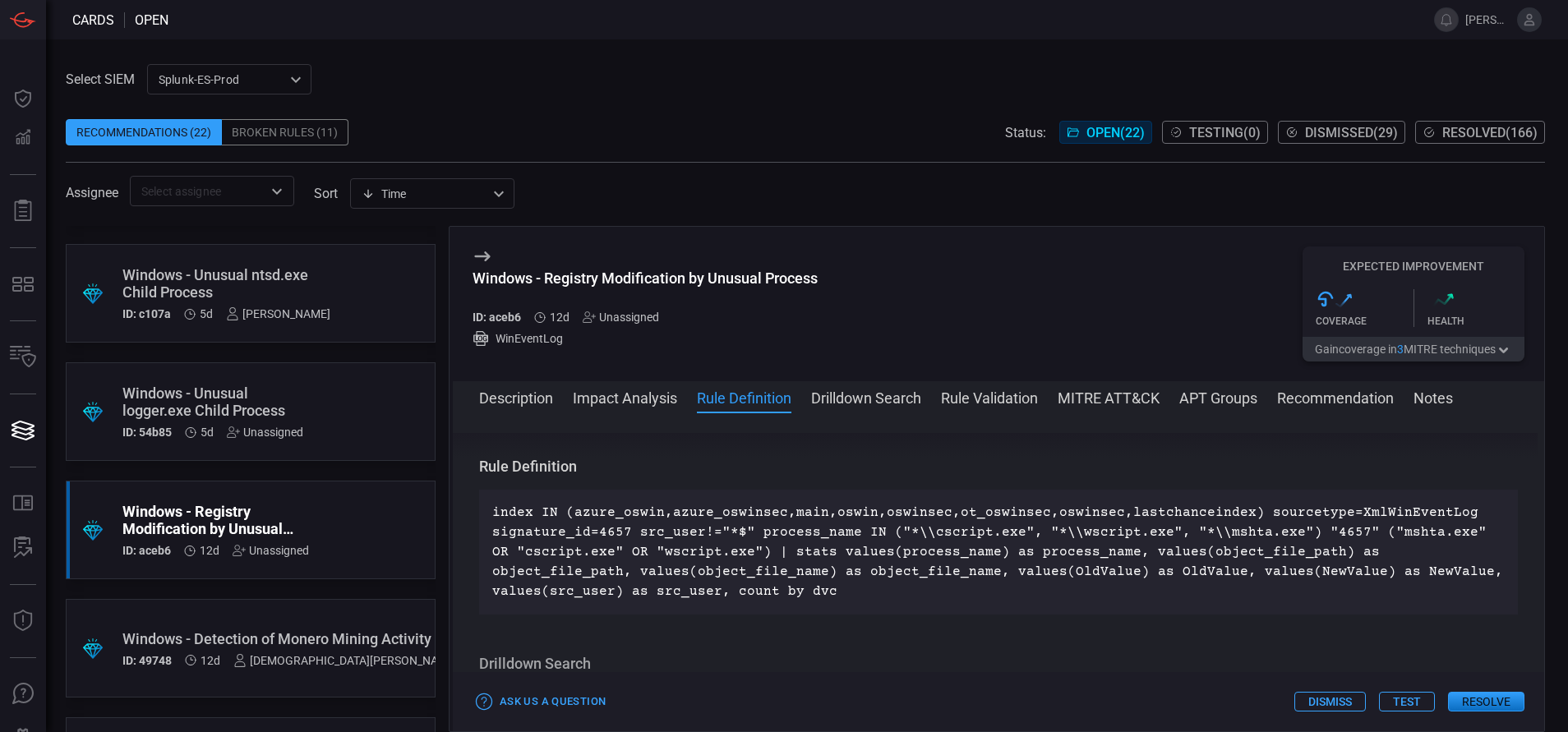
scroll to position [753, 0]
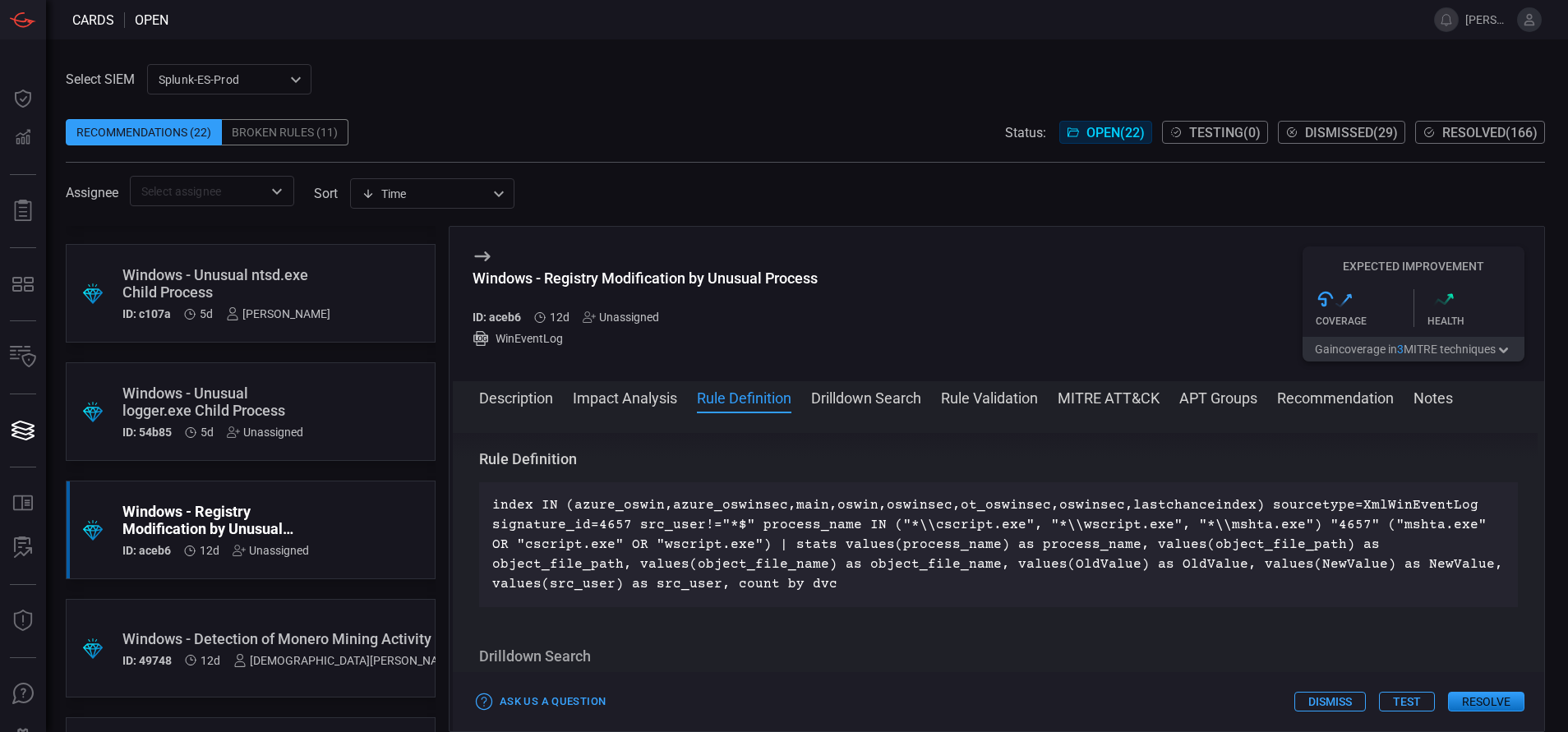
click at [262, 551] on div "Unassigned" at bounding box center [270, 550] width 76 height 13
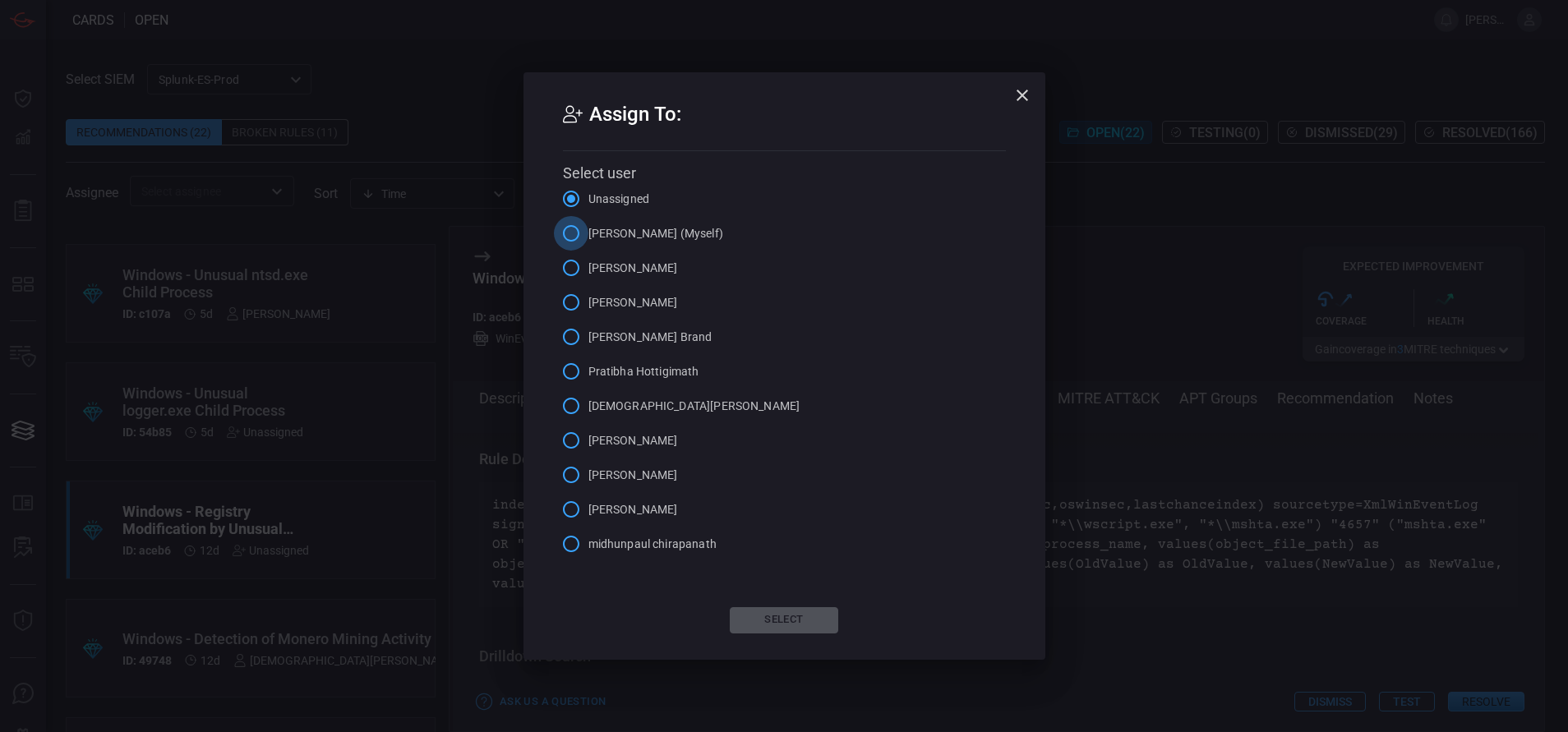
click at [571, 234] on input "[PERSON_NAME] (Myself)" at bounding box center [571, 232] width 34 height 34
click at [759, 622] on button "Select" at bounding box center [784, 620] width 108 height 26
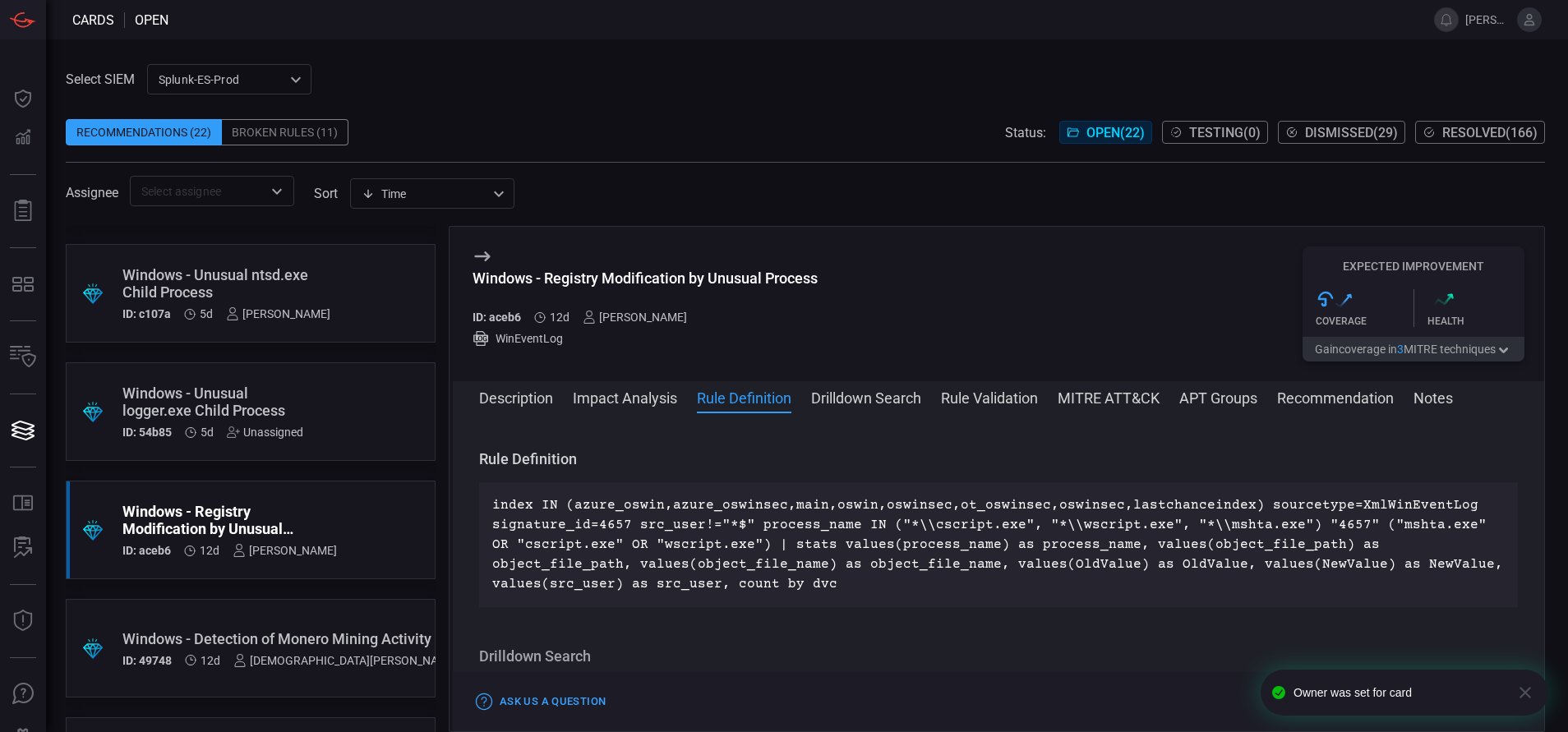
scroll to position [0, 0]
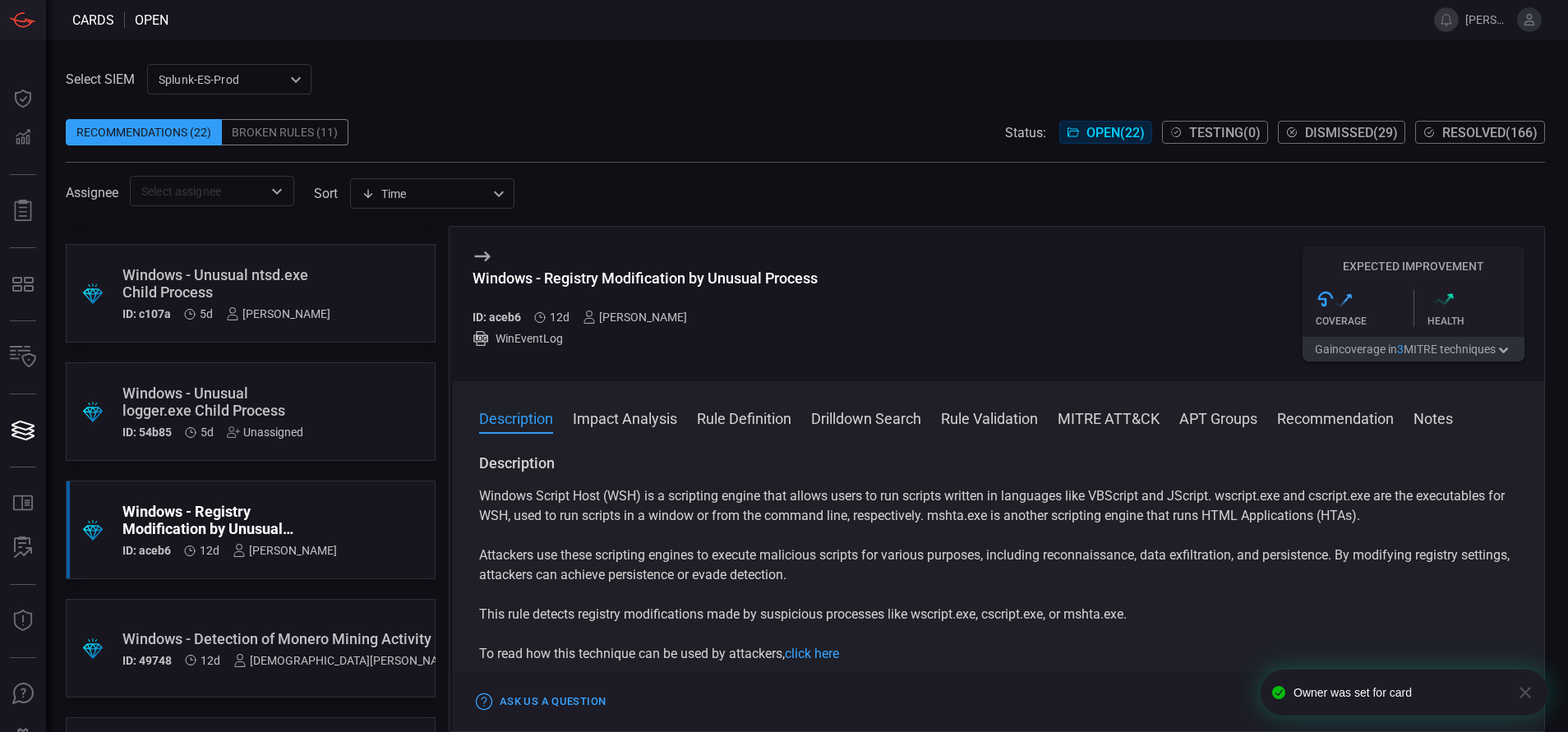
click at [351, 631] on div ".suggested_cards_icon{fill:url(#suggested_cards_icon);} Windows - Detection of …" at bounding box center [250, 648] width 370 height 99
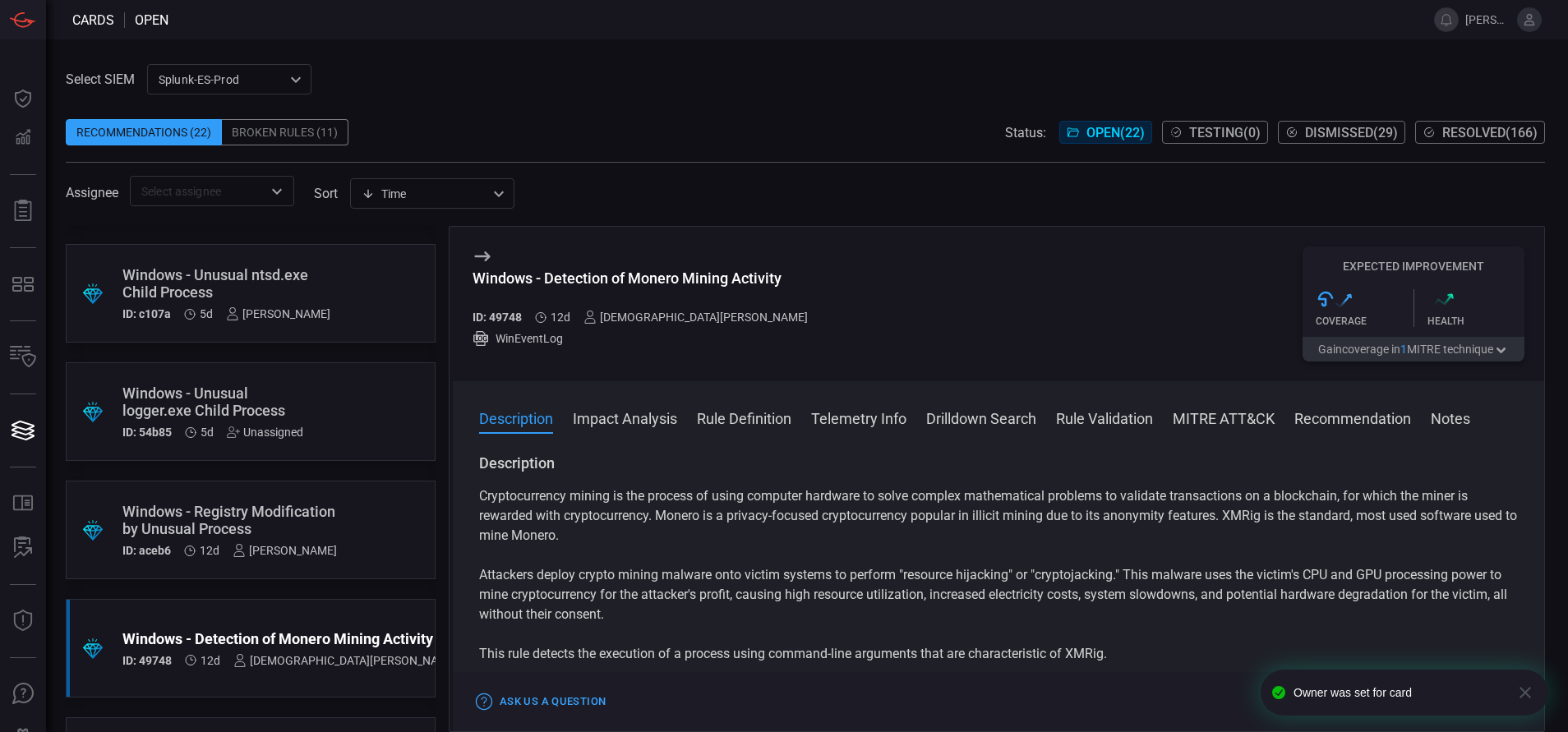
click at [751, 422] on button "Rule Definition" at bounding box center [744, 418] width 95 height 20
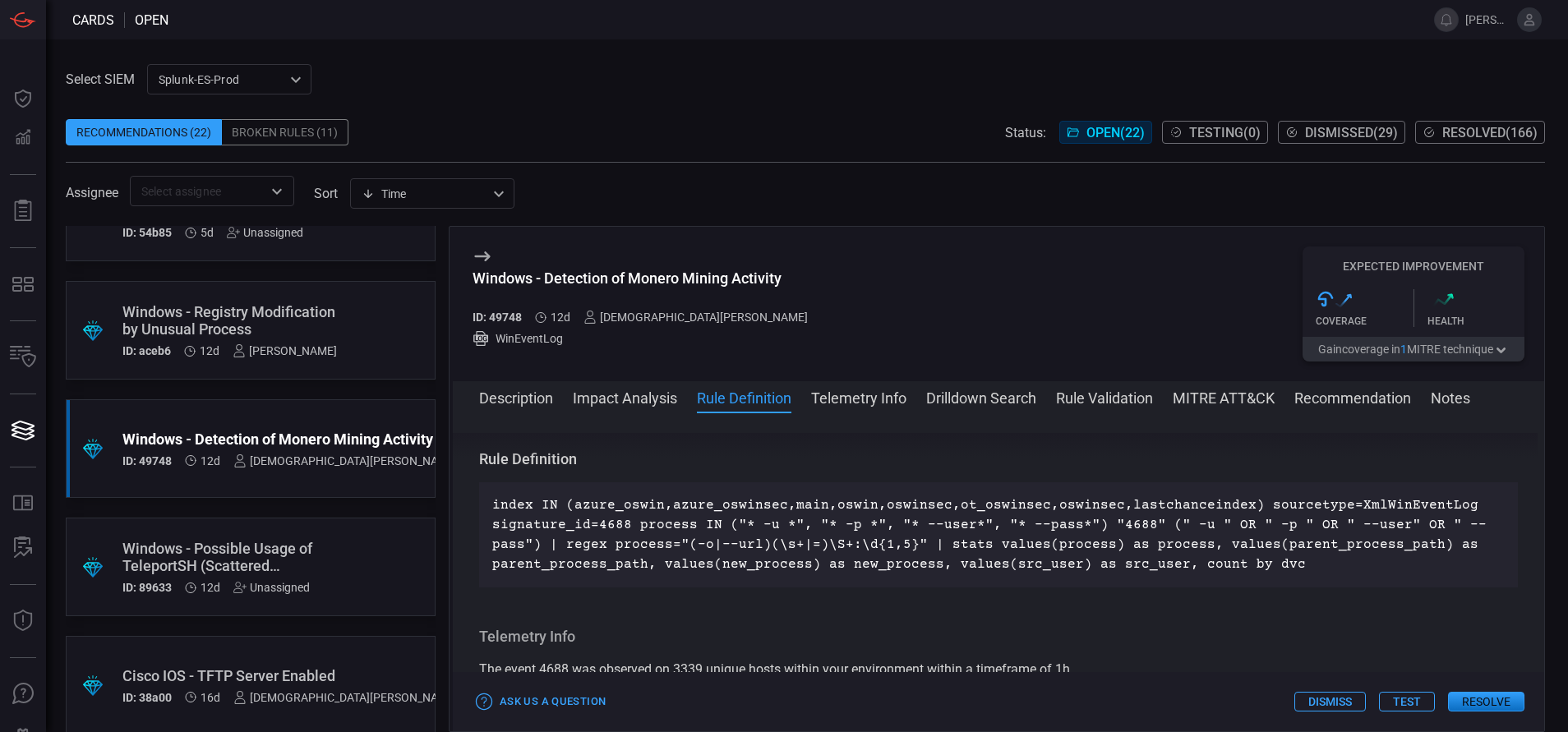
scroll to position [543, 0]
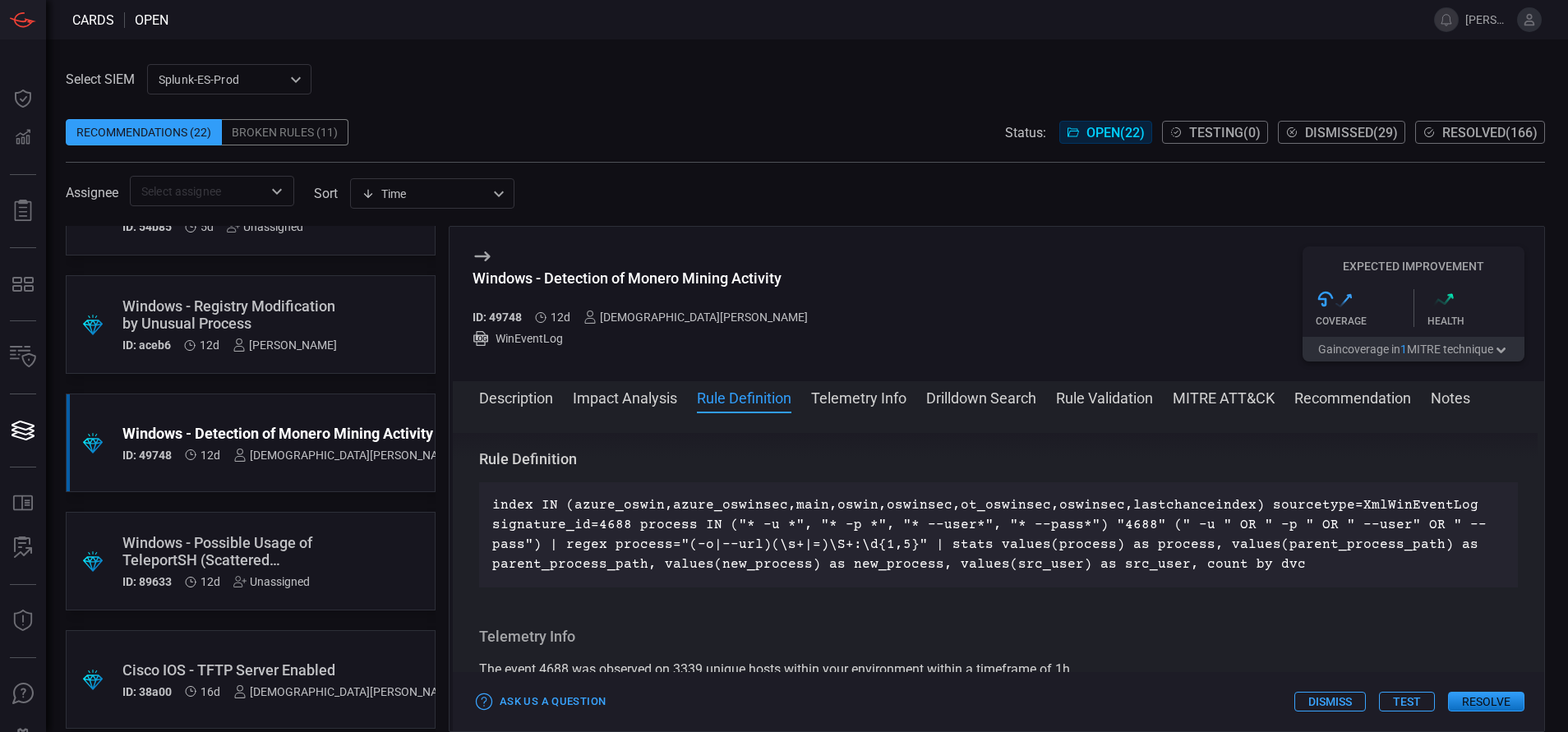
click at [357, 569] on div ".suggested_cards_icon{fill:url(#suggested_cards_icon);} Windows - Possible Usag…" at bounding box center [250, 561] width 370 height 99
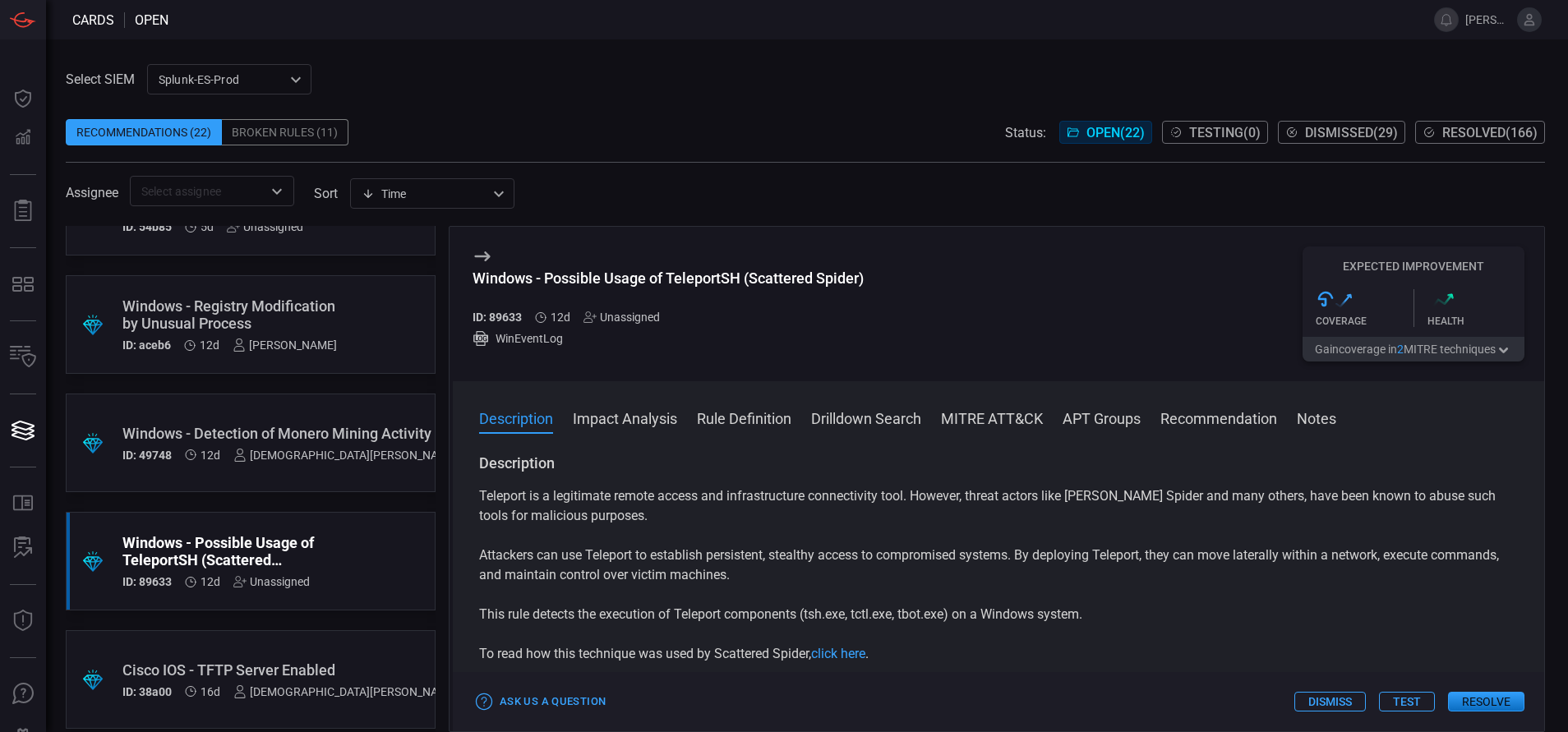
click at [725, 425] on button "Rule Definition" at bounding box center [744, 418] width 95 height 20
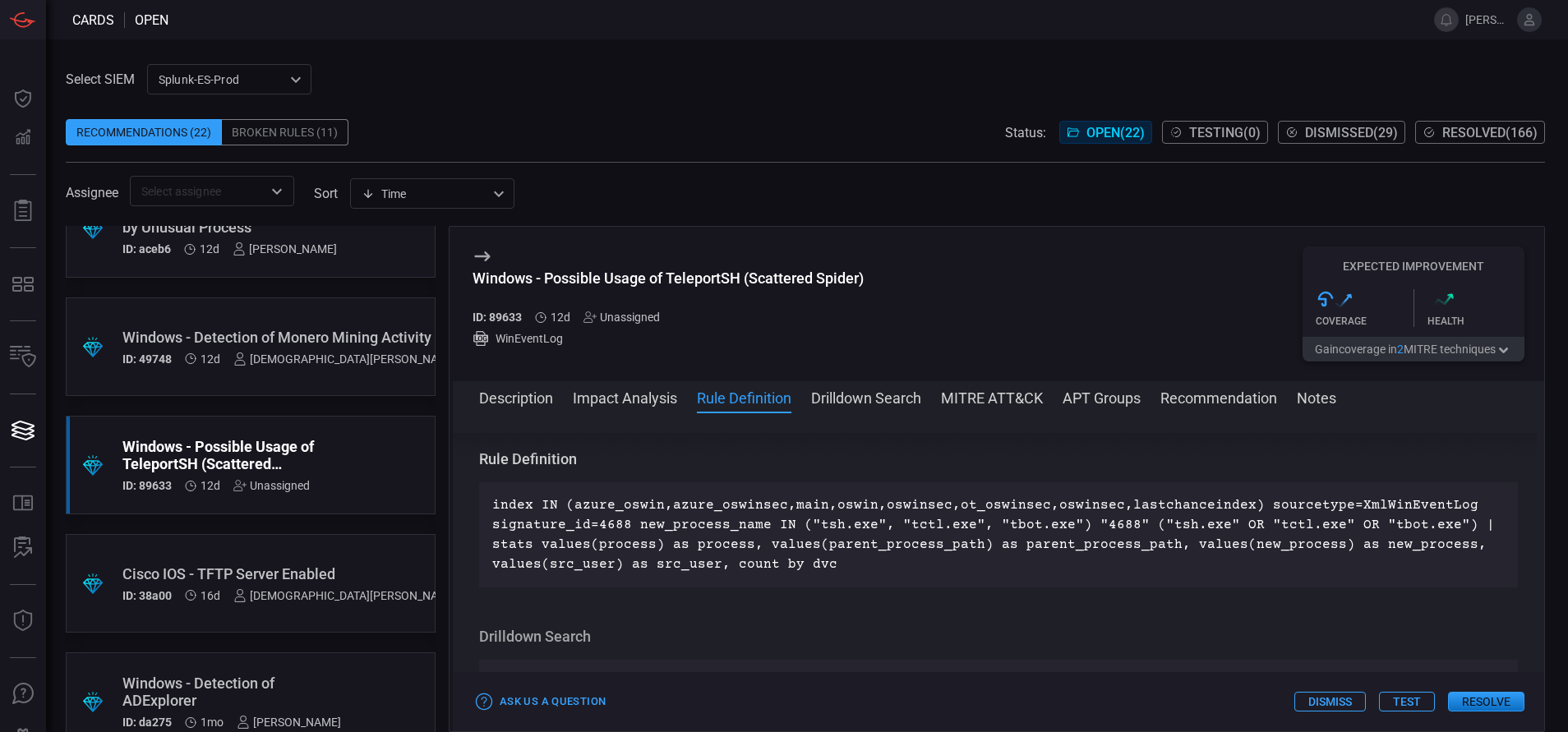
scroll to position [641, 0]
click at [319, 563] on div "Cisco IOS - TFTP Server Enabled" at bounding box center [290, 572] width 336 height 18
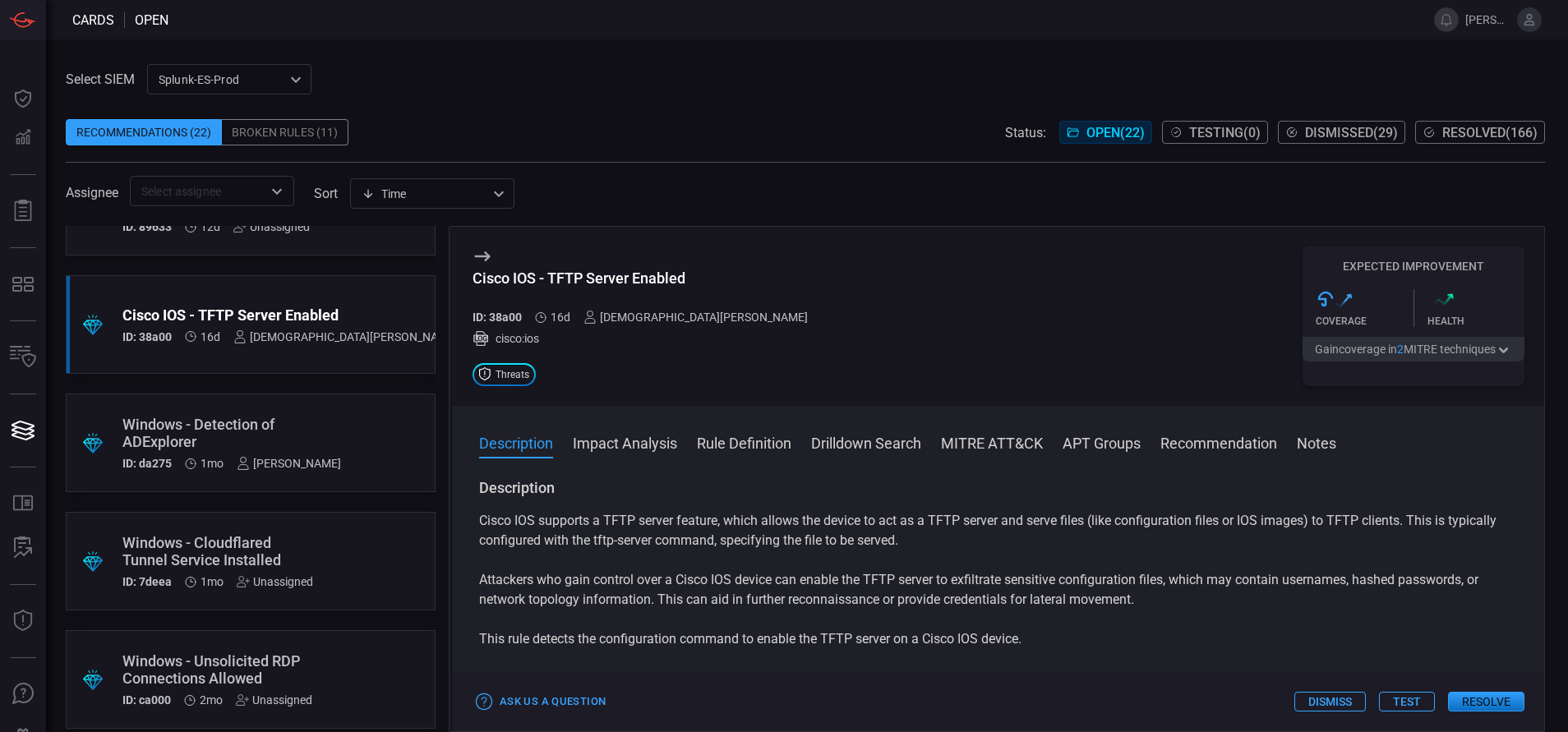
scroll to position [899, 0]
click at [329, 557] on div ".suggested_cards_icon{fill:url(#suggested_cards_icon);} Windows - Cloudflared T…" at bounding box center [250, 559] width 370 height 99
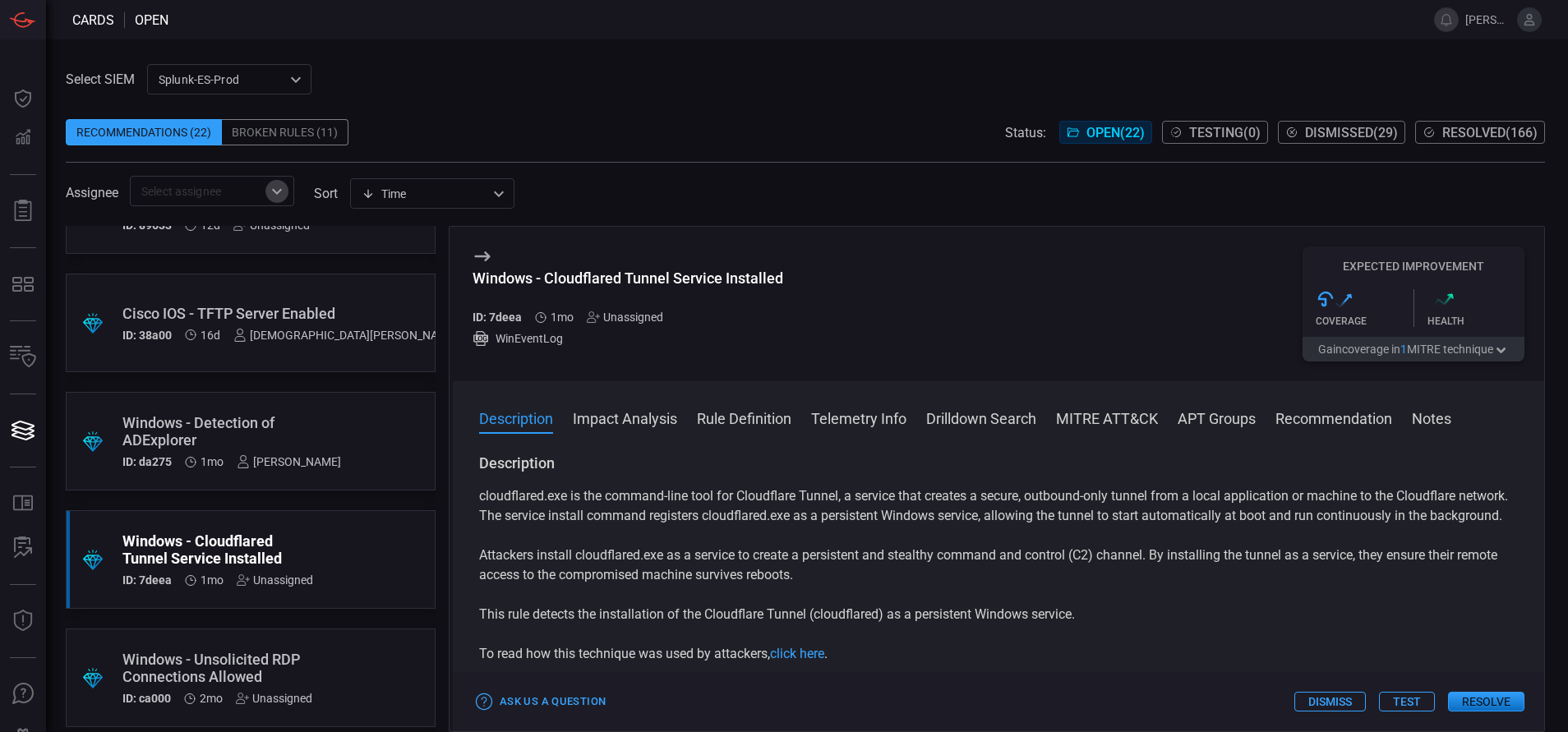
click at [274, 193] on icon "Open" at bounding box center [277, 191] width 20 height 20
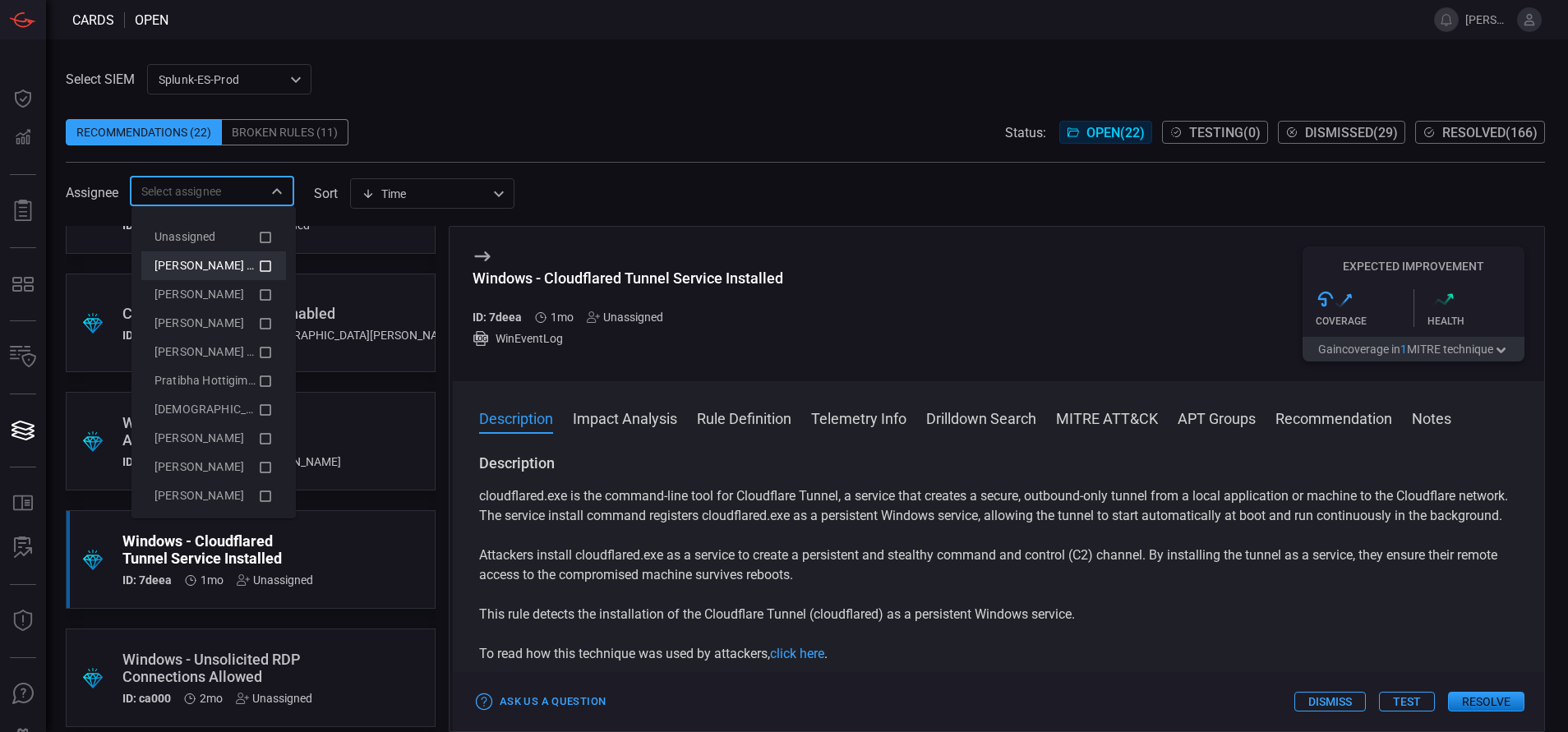
click at [260, 270] on icon at bounding box center [265, 266] width 12 height 12
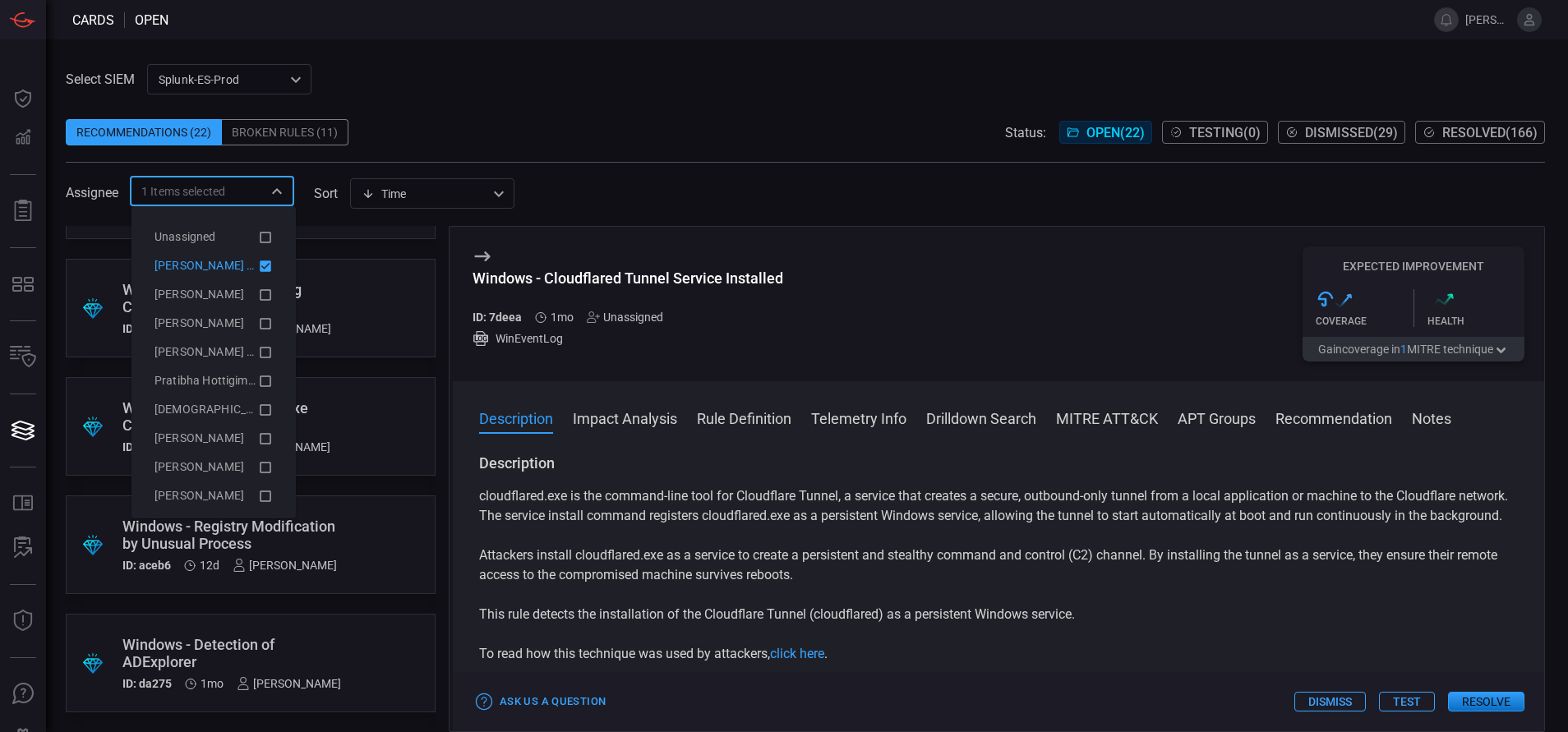
scroll to position [204, 0]
click at [651, 89] on div "Select SIEM Splunk-ES-Prod 0faf634c-0f6c-403d-9a98-5f25c84e76aa ​ Recommendatio…" at bounding box center [805, 136] width 1479 height 142
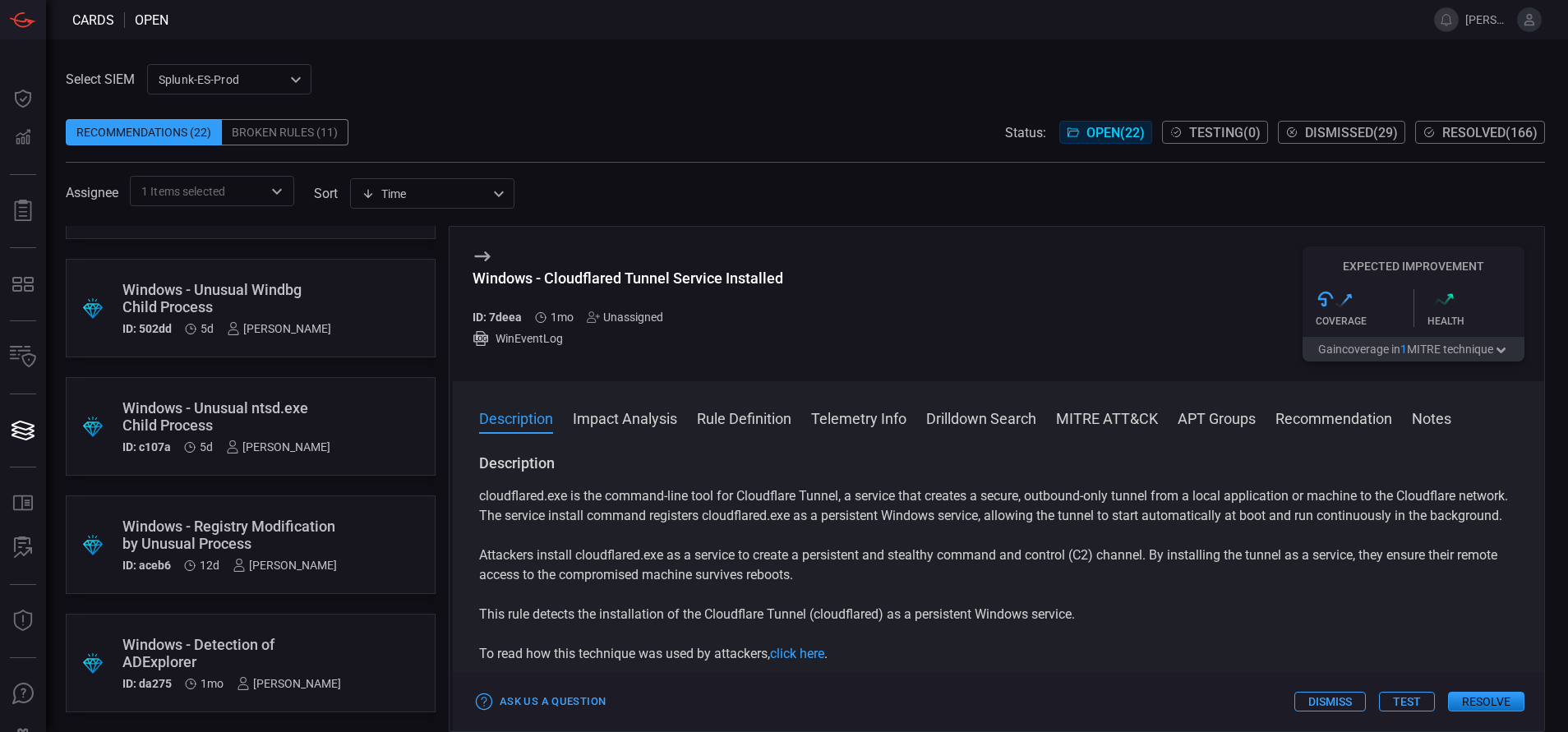
scroll to position [0, 0]
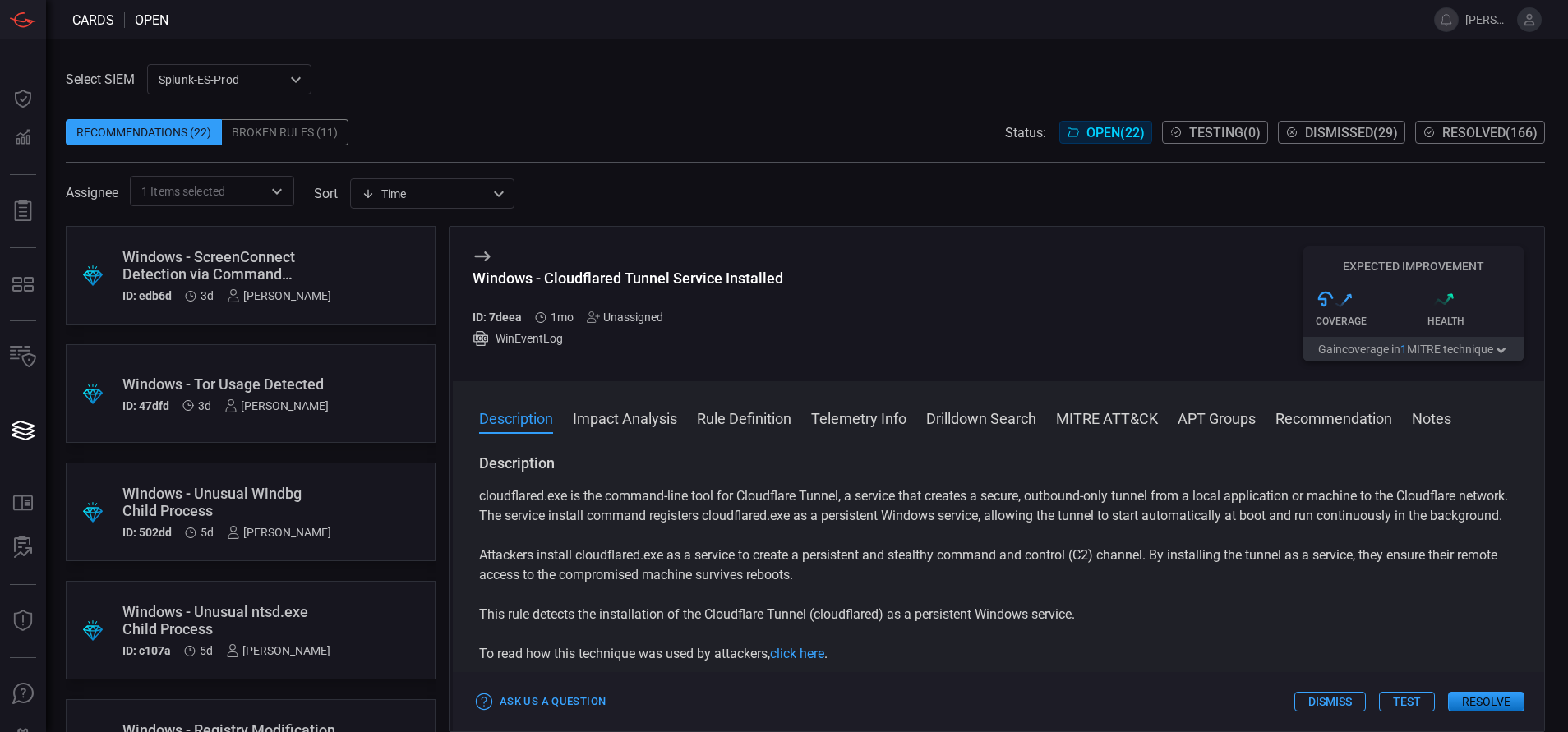
click at [474, 115] on span at bounding box center [805, 106] width 1479 height 24
click at [472, 131] on div "Recommendations (22) Broken Rules (11) Status: Open ( 22 ) Testing ( 0 ) Dismis…" at bounding box center [805, 132] width 1479 height 26
